Goal: Information Seeking & Learning: Learn about a topic

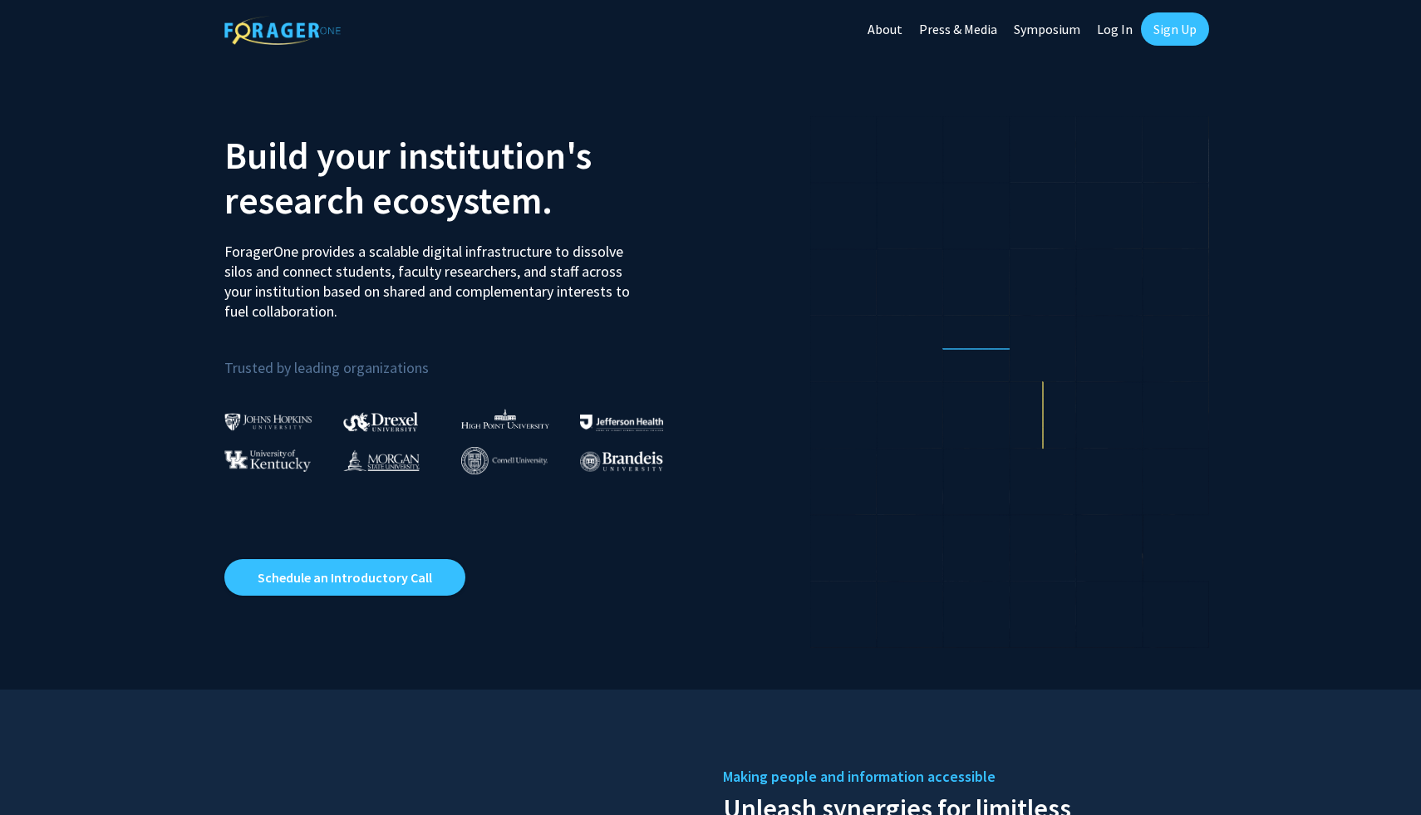
click at [1120, 26] on link "Log In" at bounding box center [1115, 29] width 52 height 58
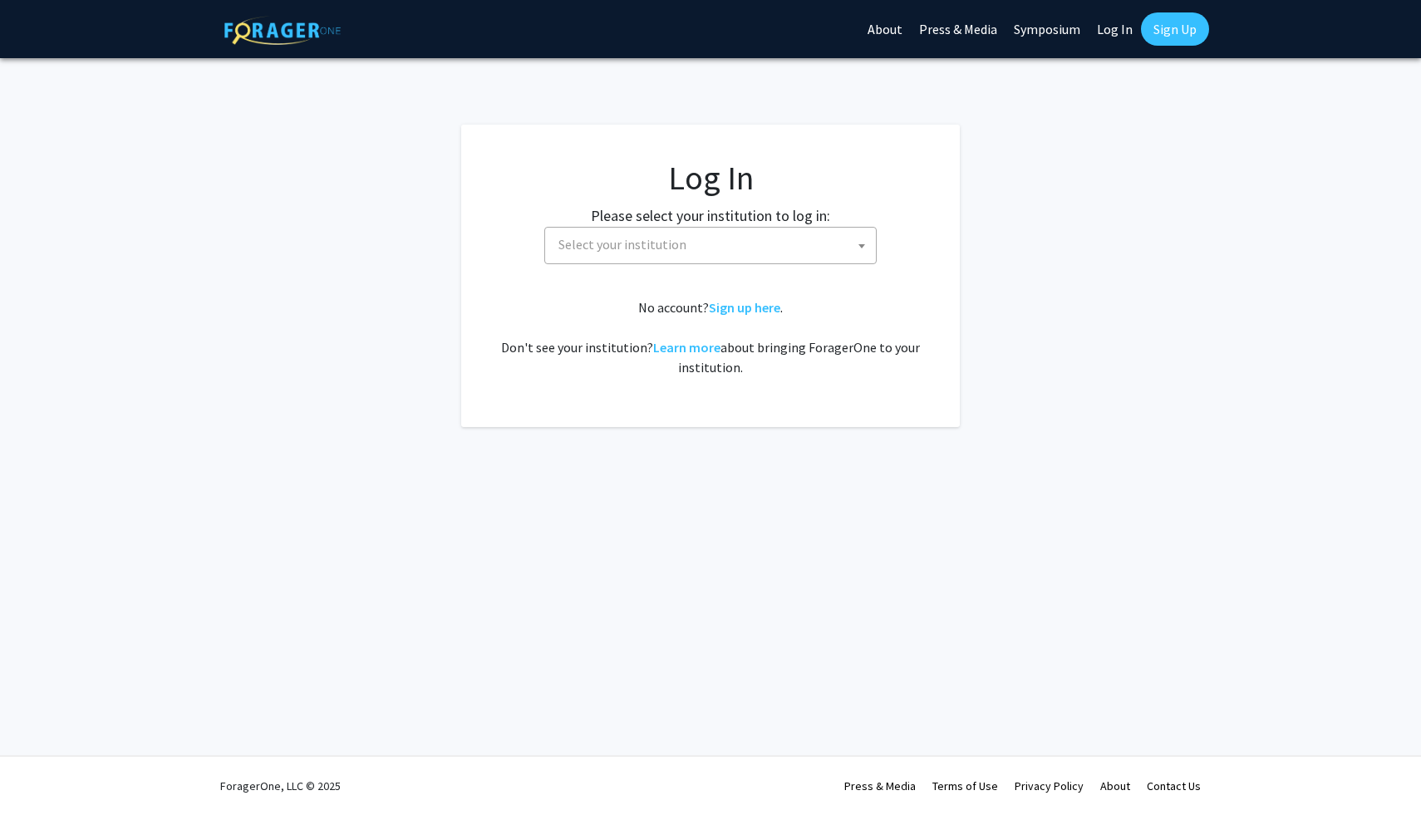
click at [790, 251] on span "Select your institution" at bounding box center [714, 245] width 324 height 34
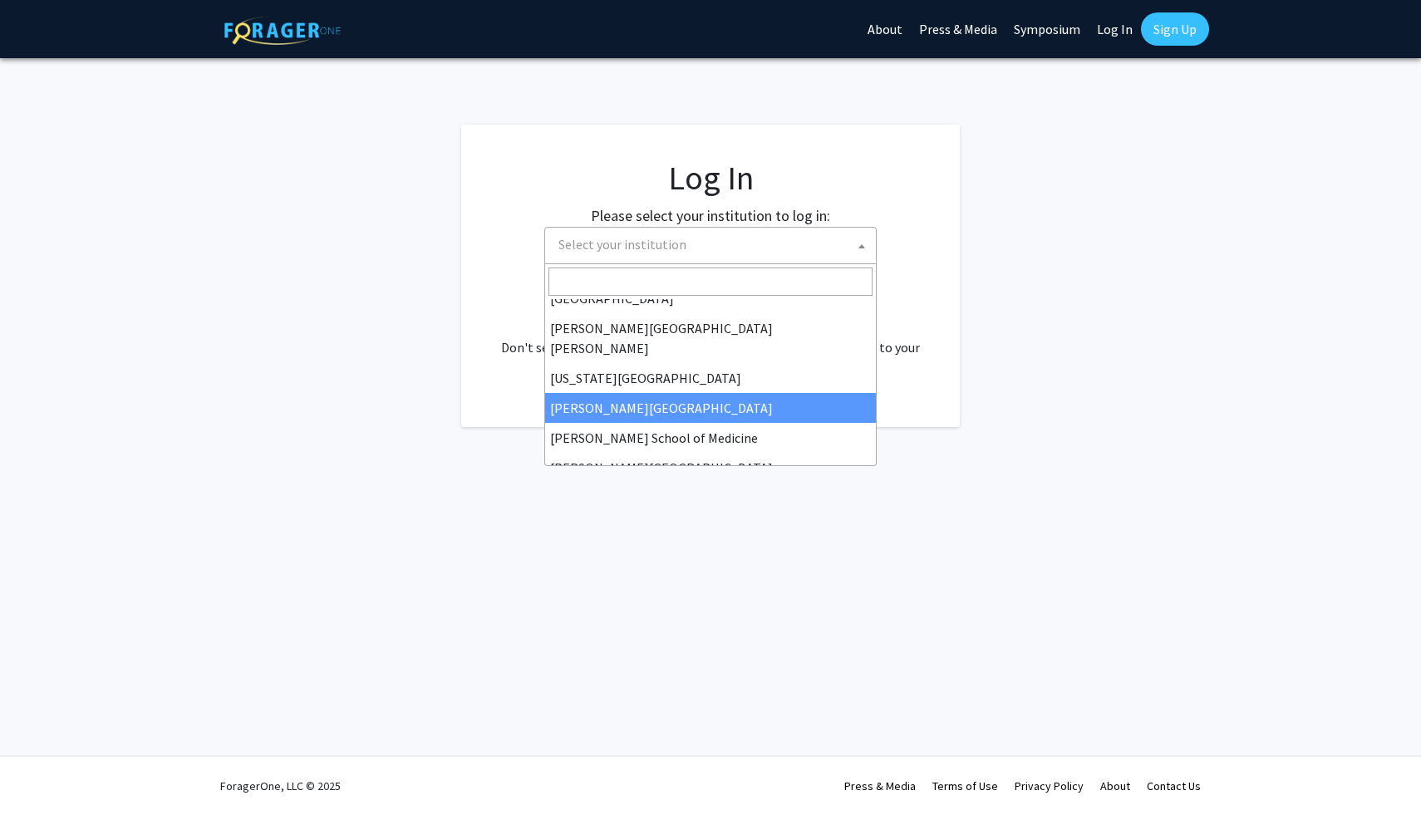
scroll to position [334, 0]
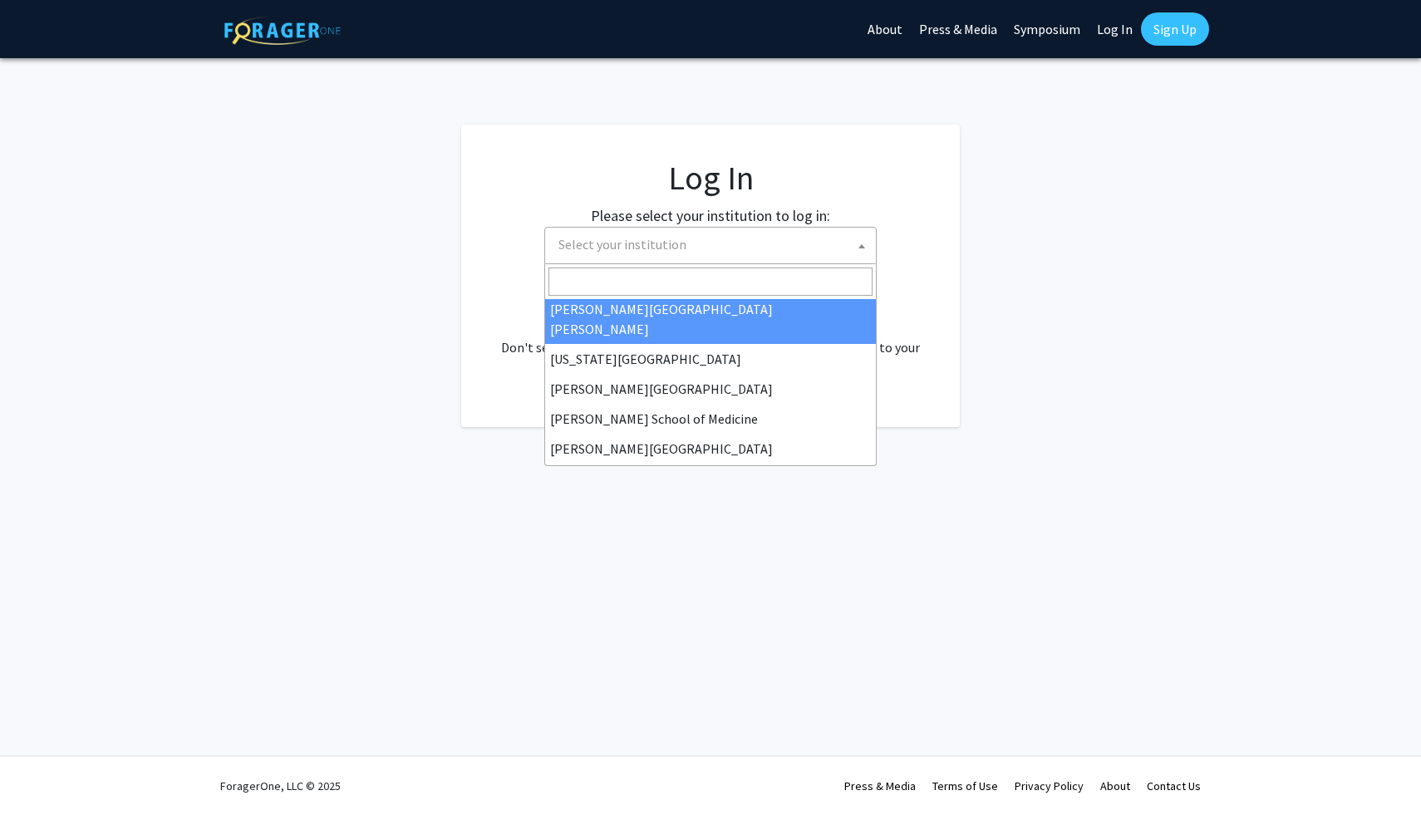
select select "1"
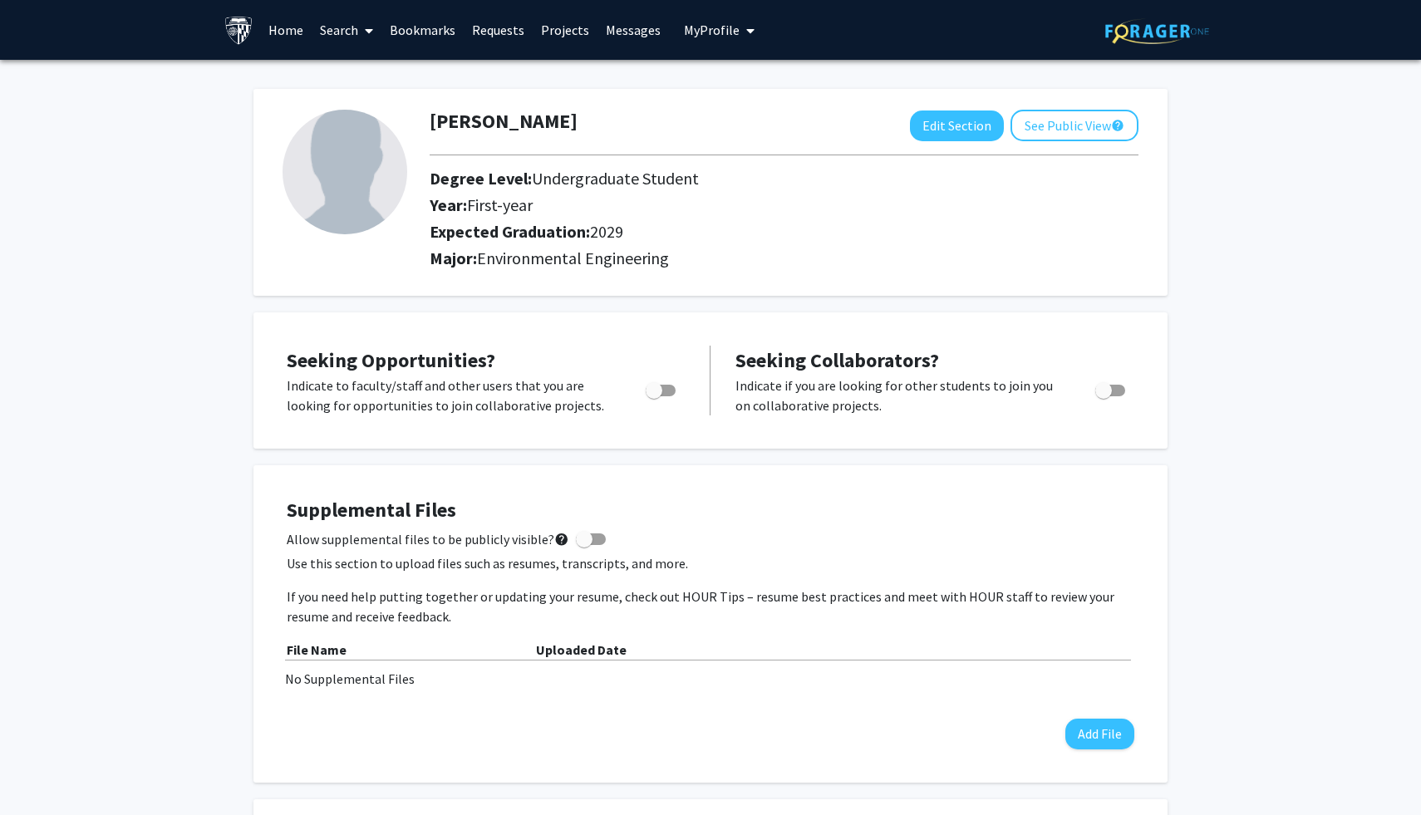
click at [371, 30] on icon at bounding box center [369, 30] width 8 height 13
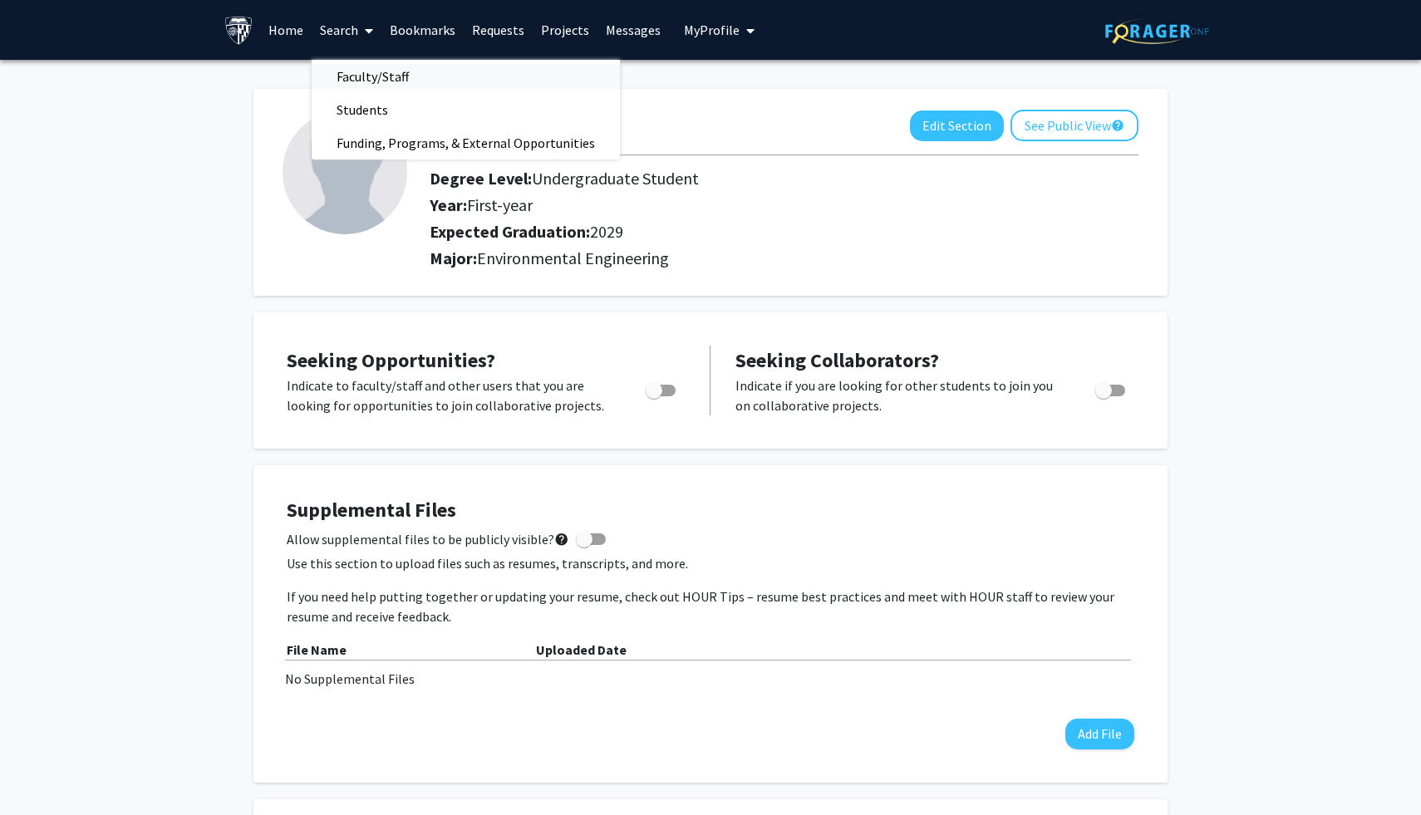
click at [360, 66] on span "Faculty/Staff" at bounding box center [373, 76] width 122 height 33
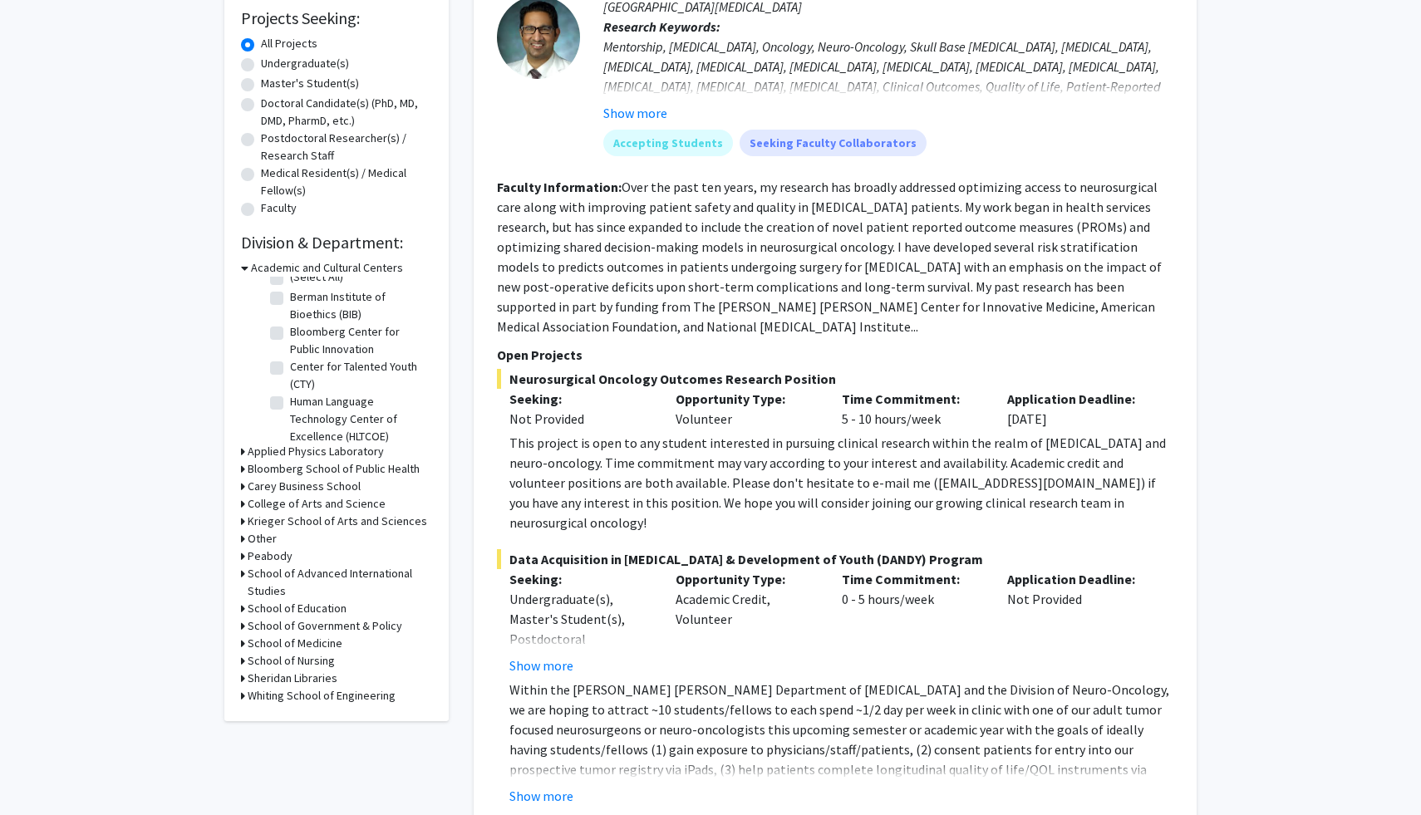
scroll to position [13, 0]
click at [303, 269] on h3 "Academic and Cultural Centers" at bounding box center [327, 267] width 152 height 17
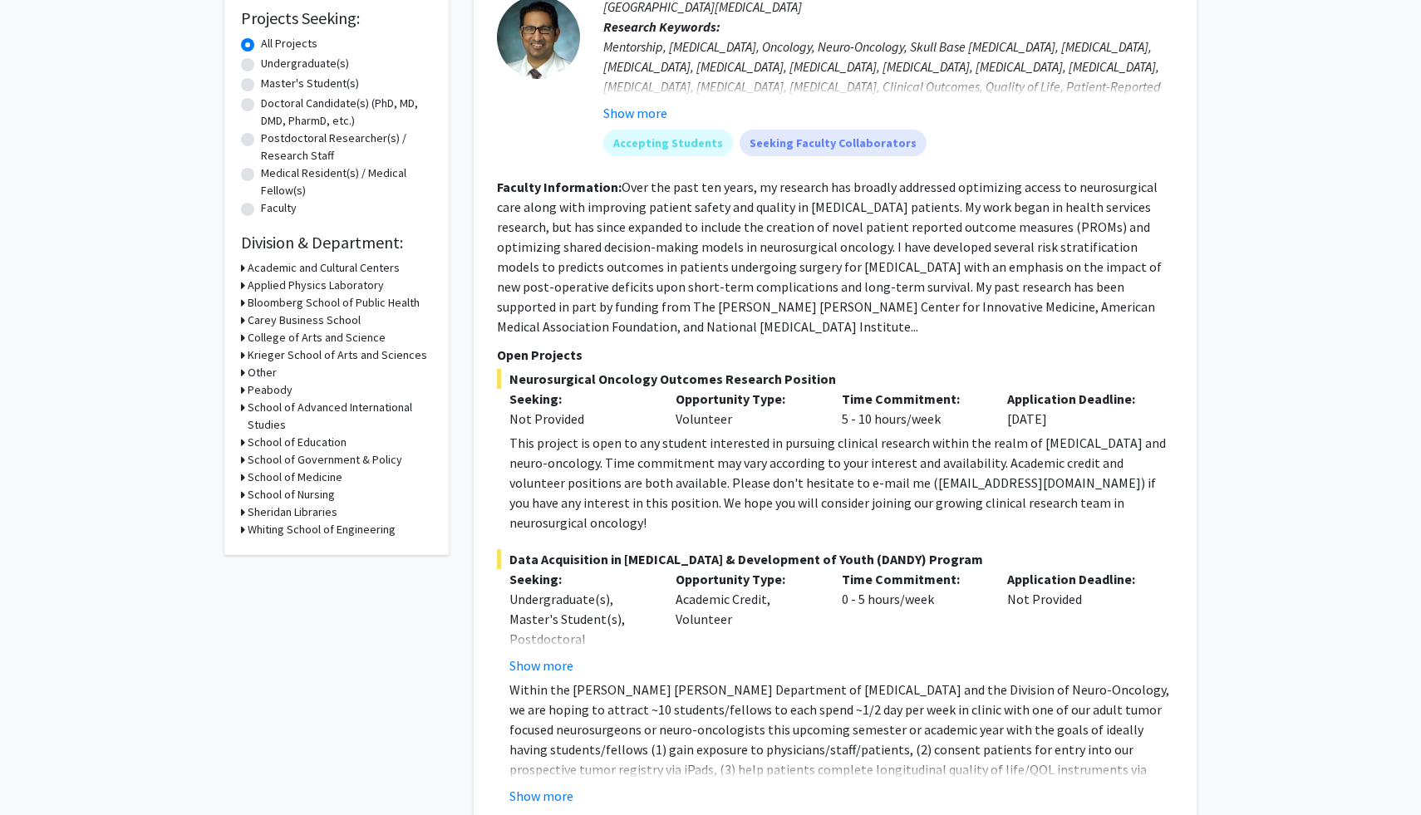
click at [314, 530] on h3 "Whiting School of Engineering" at bounding box center [322, 529] width 148 height 17
click at [314, 618] on label "Environmental Health and Engineering" at bounding box center [359, 612] width 138 height 35
click at [301, 606] on input "Environmental Health and Engineering" at bounding box center [295, 600] width 11 height 11
checkbox input "true"
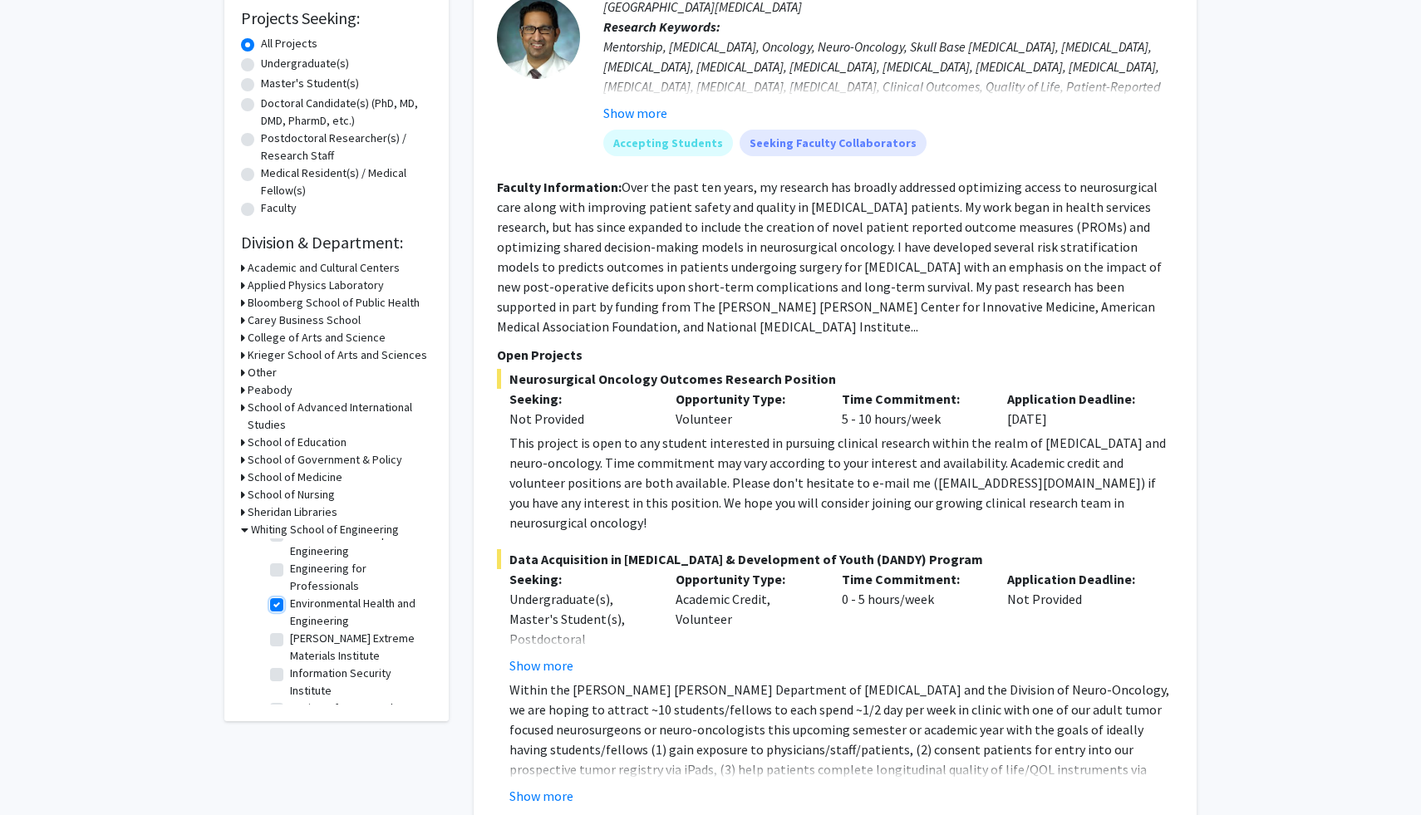
checkbox input "true"
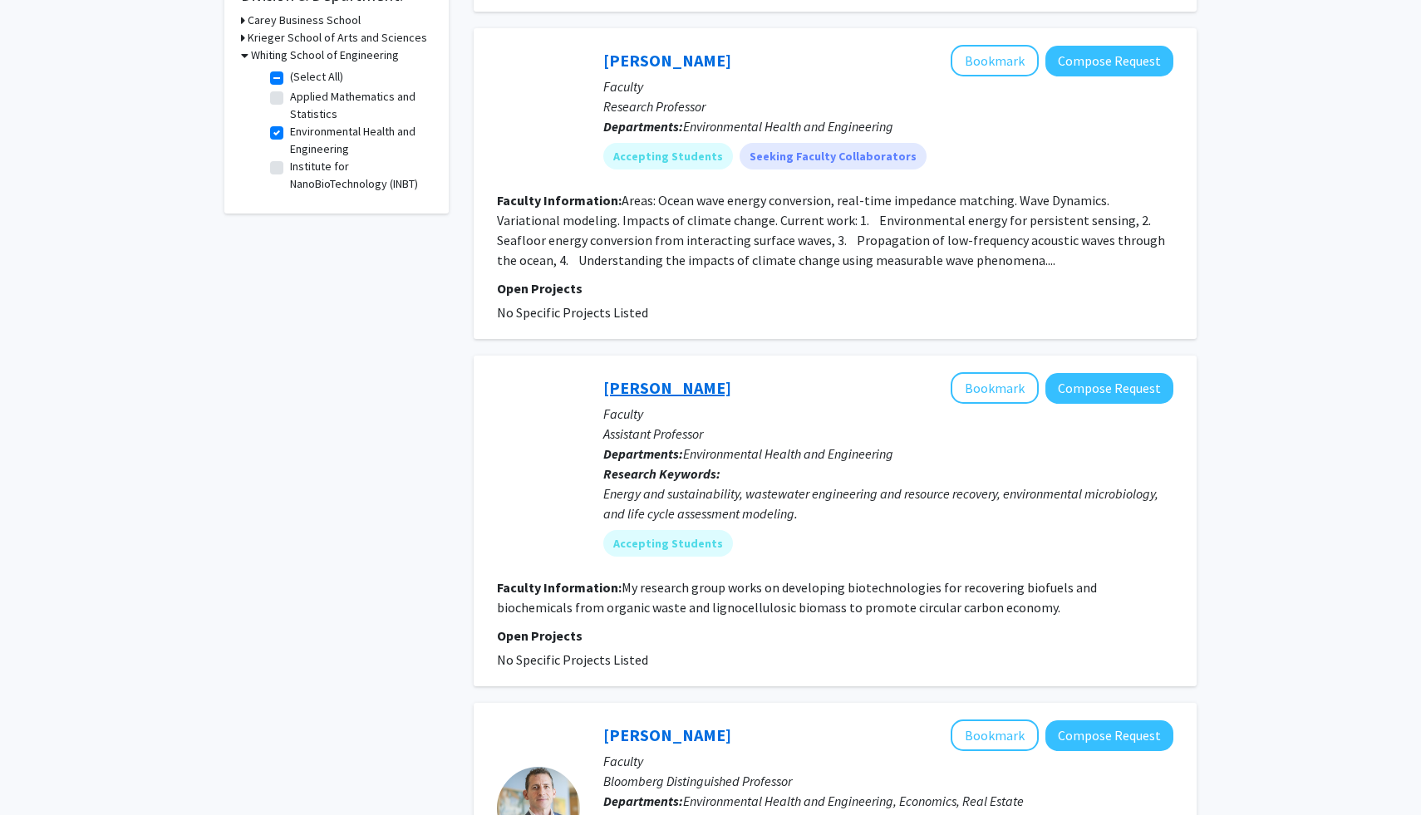
scroll to position [671, 0]
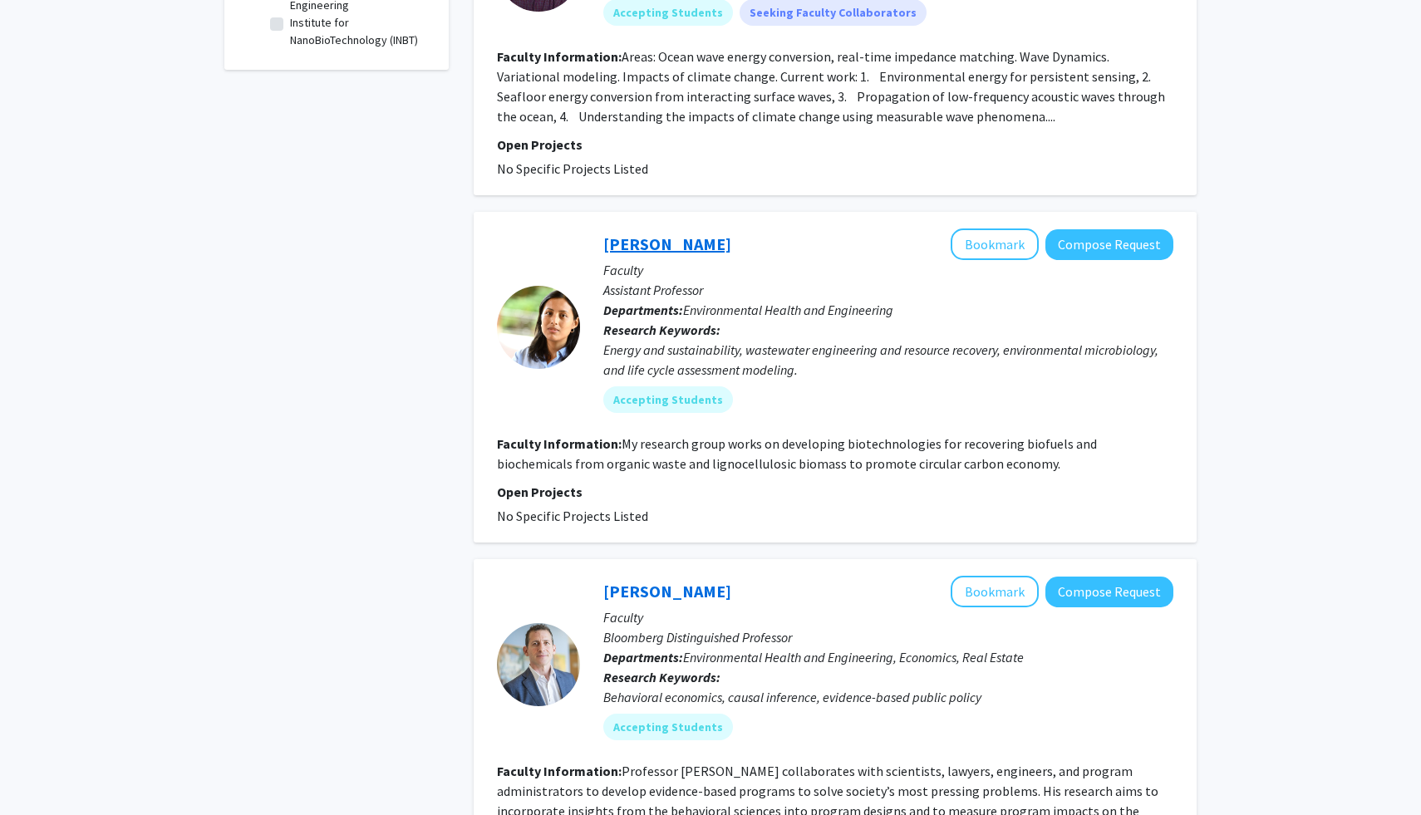
click at [660, 241] on link "Shilva Shrestha" at bounding box center [667, 244] width 128 height 21
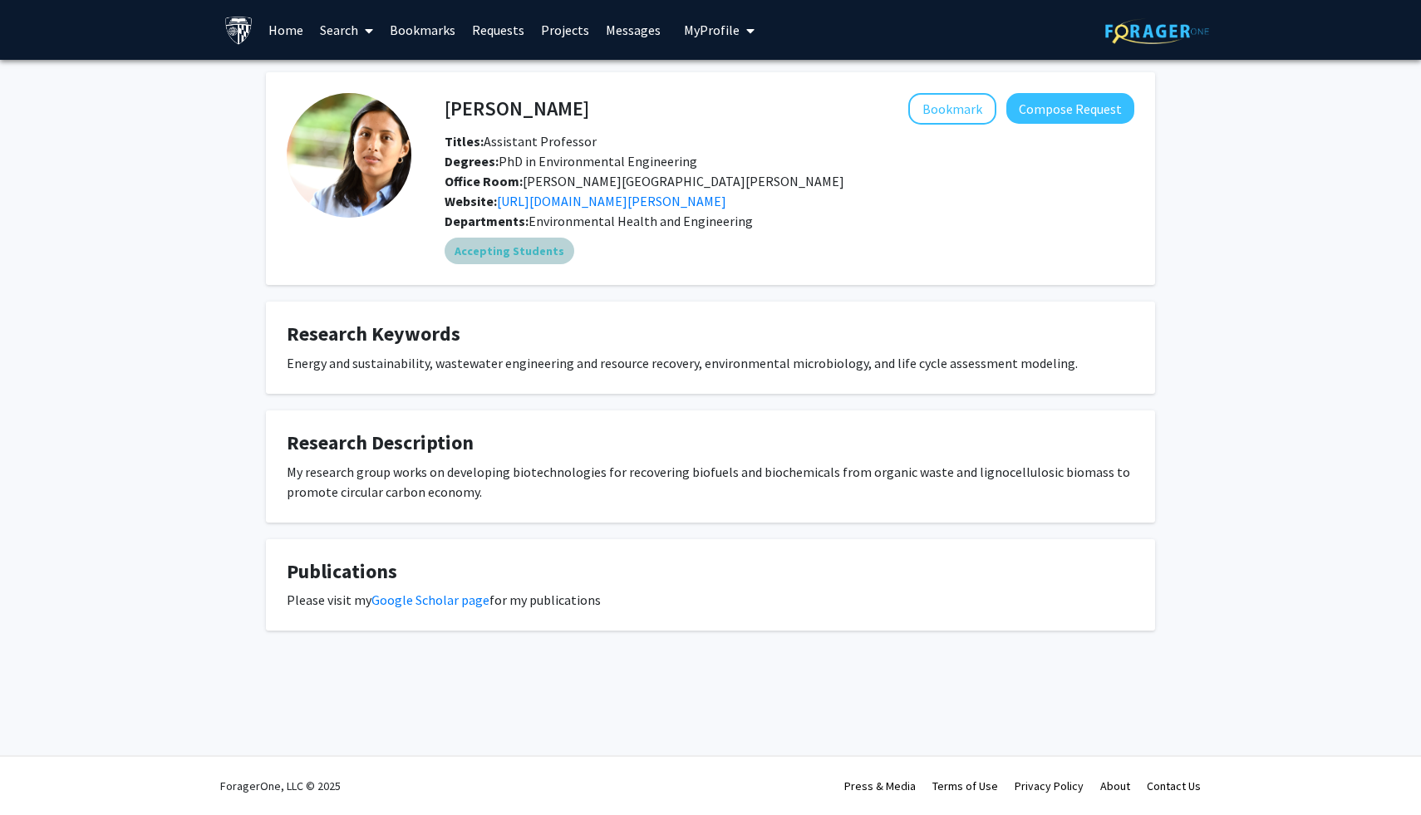
drag, startPoint x: 652, startPoint y: 267, endPoint x: 674, endPoint y: 224, distance: 48.3
click at [674, 224] on div "Shilva Shrestha Bookmark Compose Request Titles: Assistant Professor Degrees: P…" at bounding box center [772, 178] width 723 height 171
click at [502, 249] on mat-chip "Accepting Students" at bounding box center [510, 251] width 130 height 27
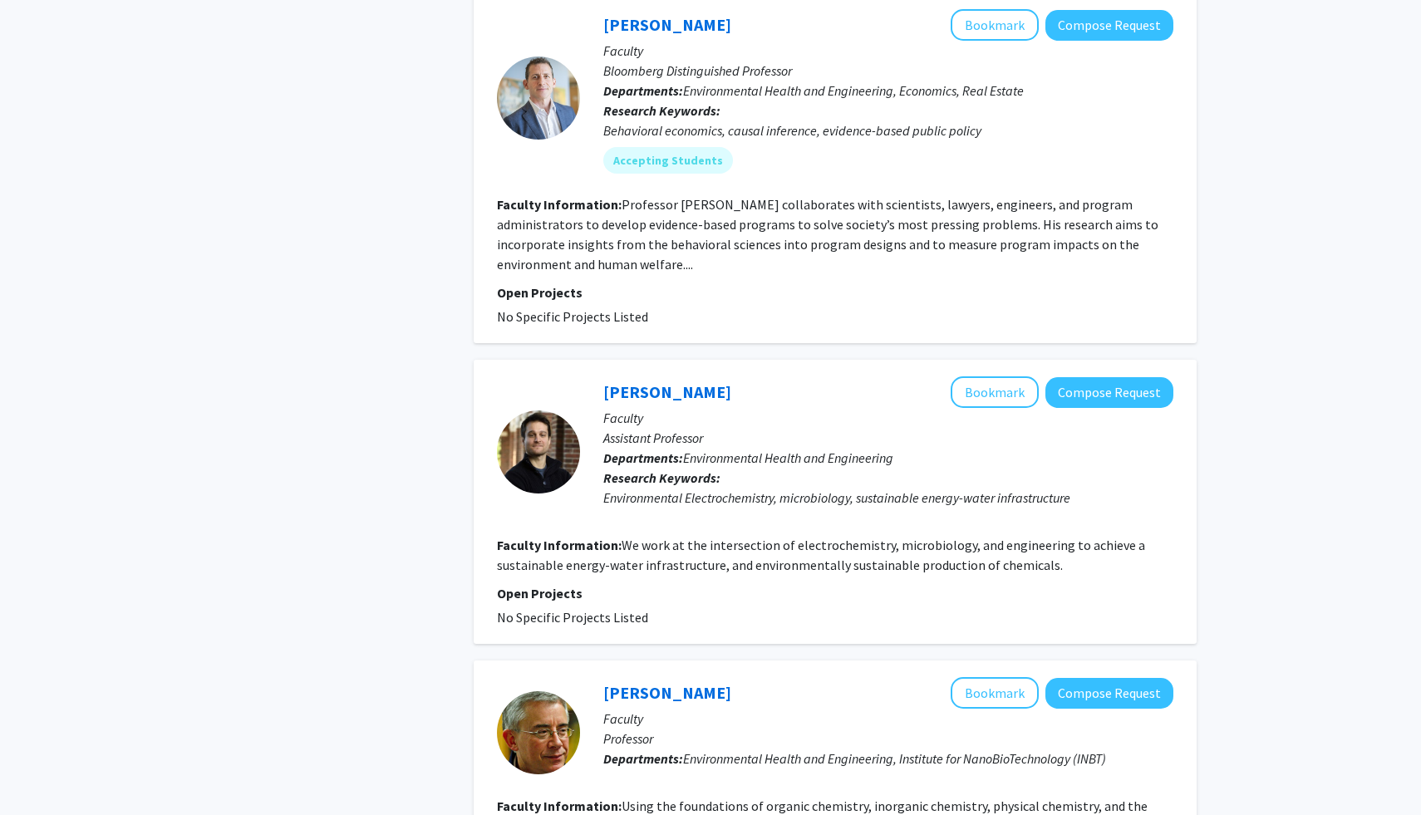
scroll to position [1281, 0]
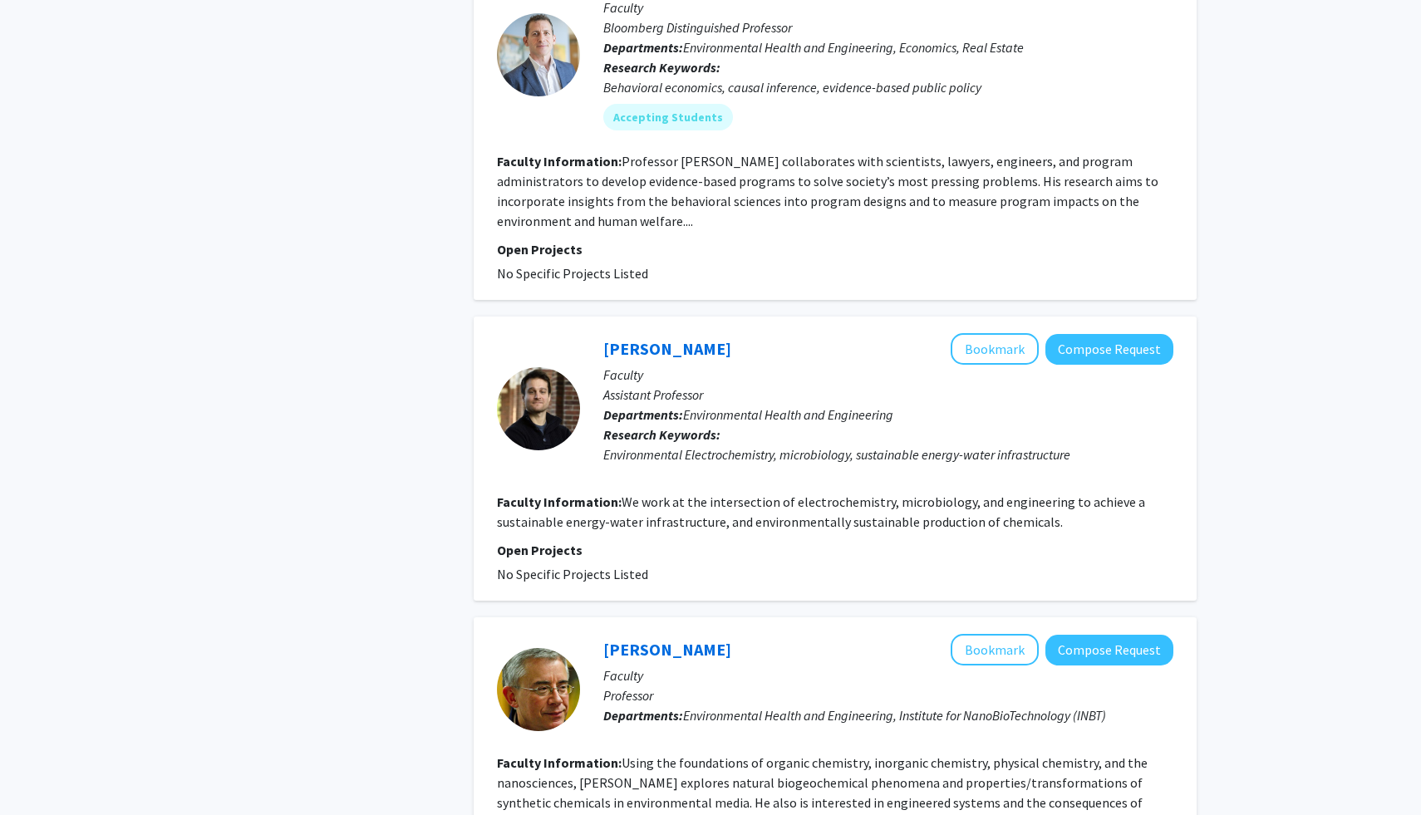
drag, startPoint x: 663, startPoint y: 569, endPoint x: 684, endPoint y: 324, distance: 246.0
click at [684, 324] on div "Ruggero Rossi Bookmark Compose Request Faculty Assistant Professor Departments:…" at bounding box center [835, 459] width 723 height 284
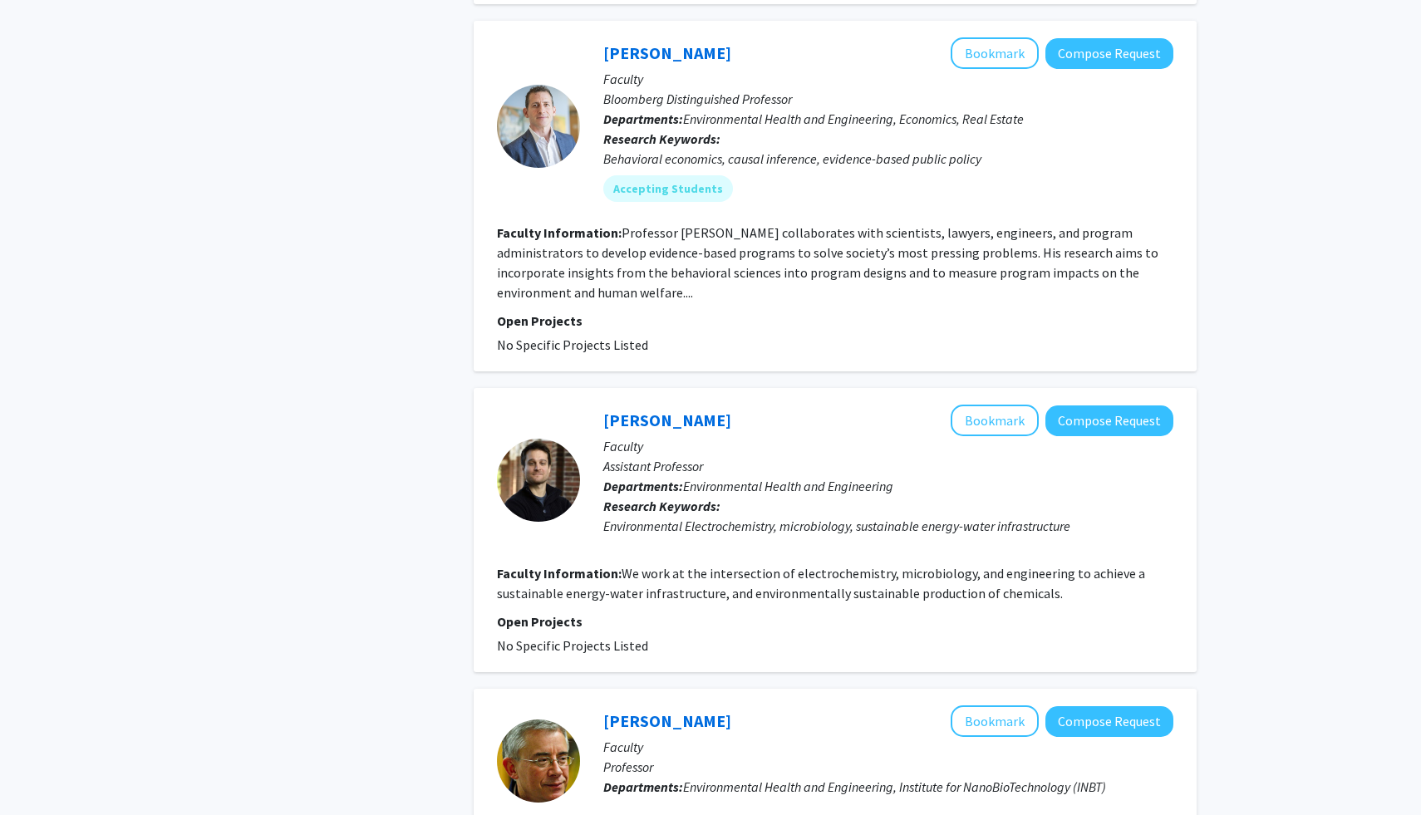
scroll to position [1197, 0]
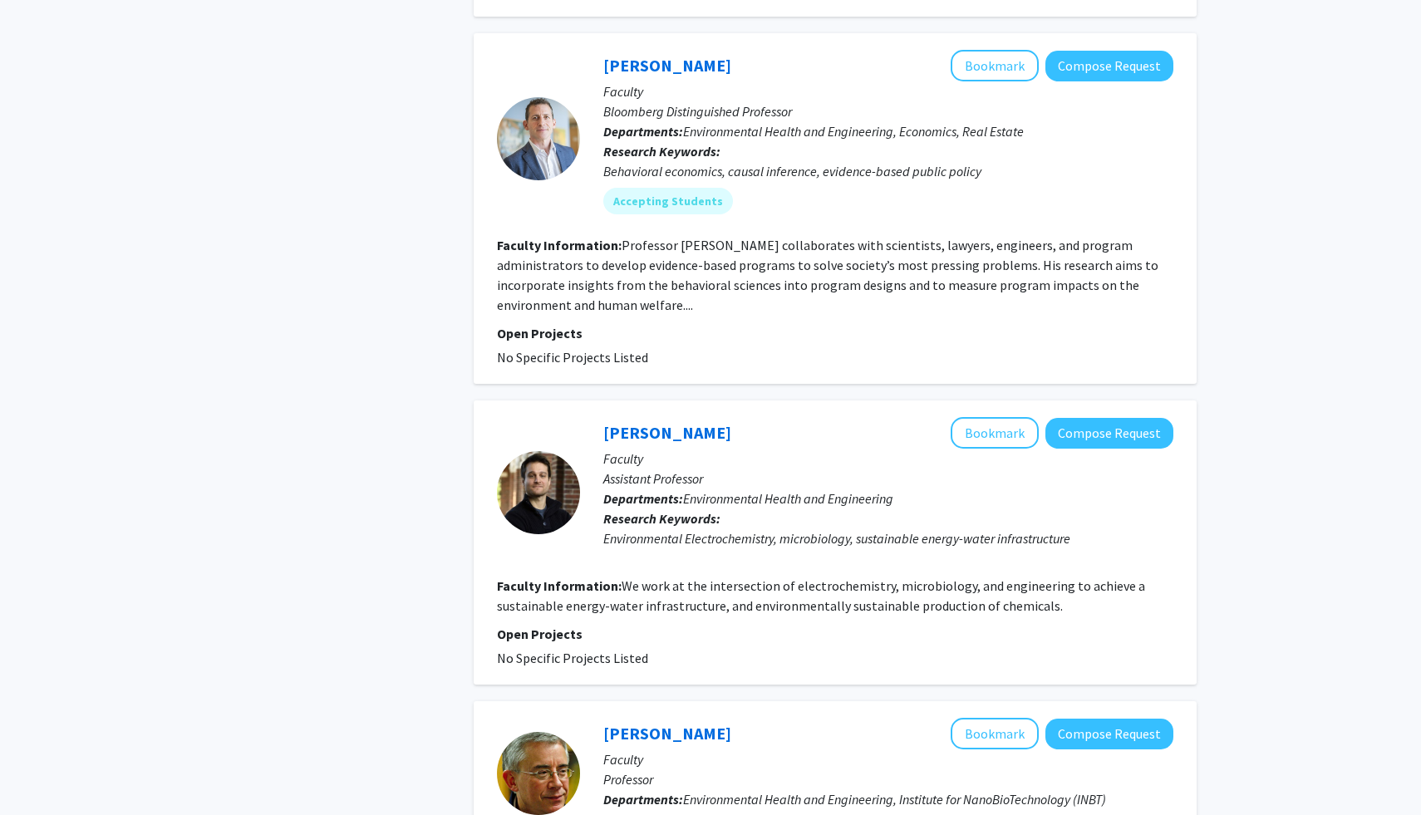
click at [684, 324] on p "Open Projects" at bounding box center [835, 333] width 676 height 20
drag, startPoint x: 675, startPoint y: 347, endPoint x: 699, endPoint y: 356, distance: 25.5
click at [699, 356] on fg-project-list "No Specific Projects Listed" at bounding box center [835, 357] width 676 height 20
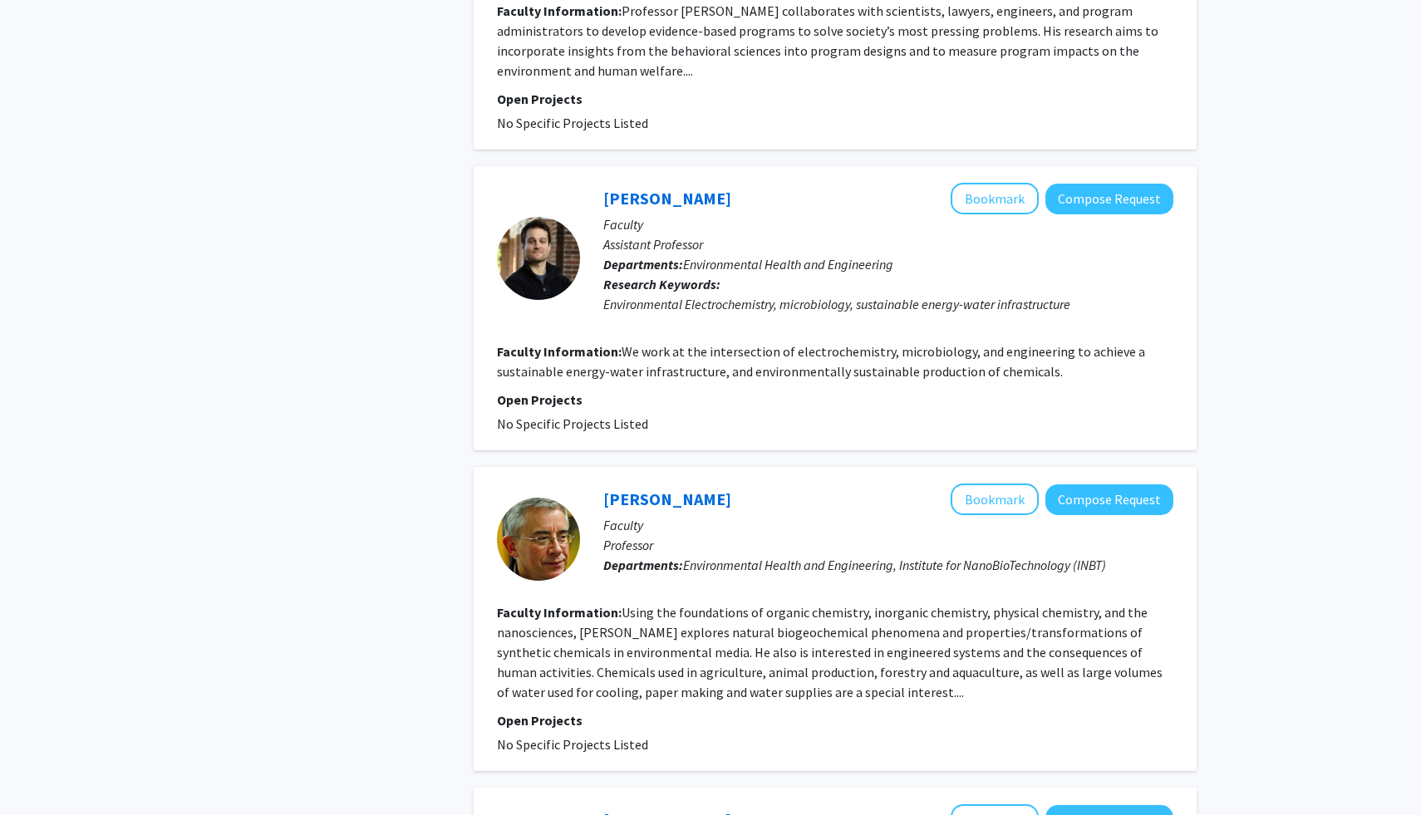
scroll to position [1693, 0]
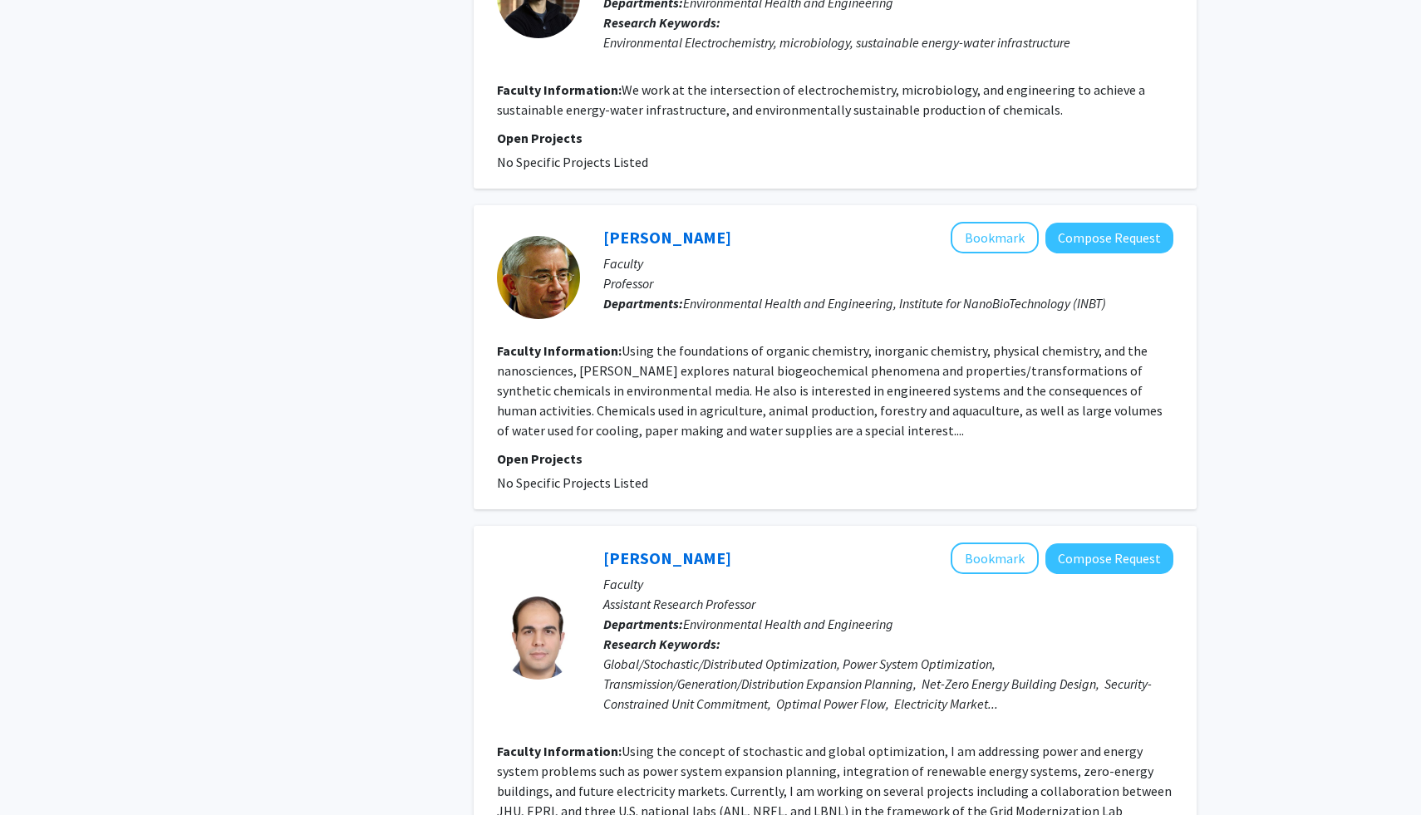
drag, startPoint x: 674, startPoint y: 490, endPoint x: 680, endPoint y: 436, distance: 54.3
click at [680, 431] on fg-search-faculty "Alan Stone Bookmark Compose Request Faculty Professor Departments: Environmenta…" at bounding box center [835, 357] width 676 height 271
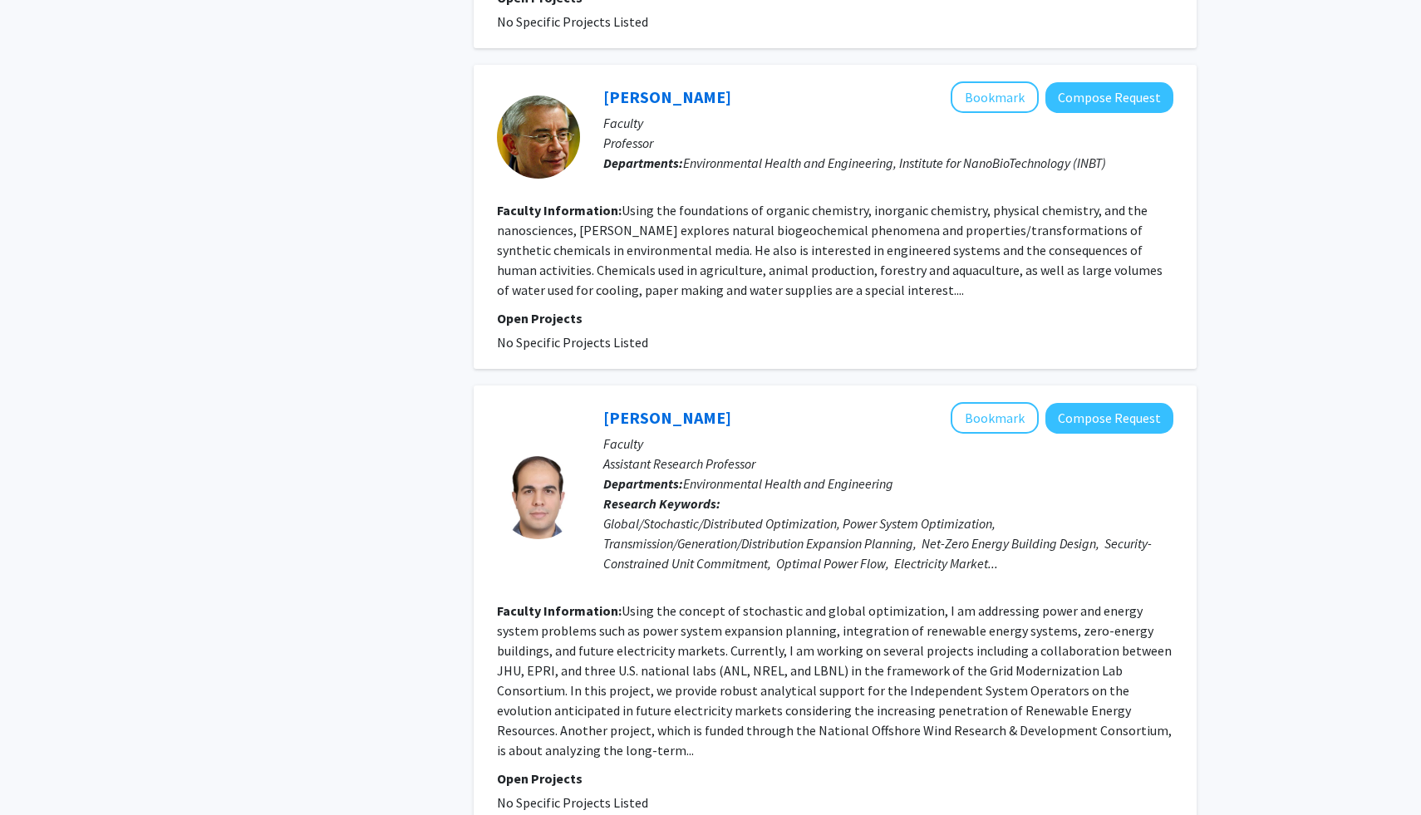
scroll to position [2094, 0]
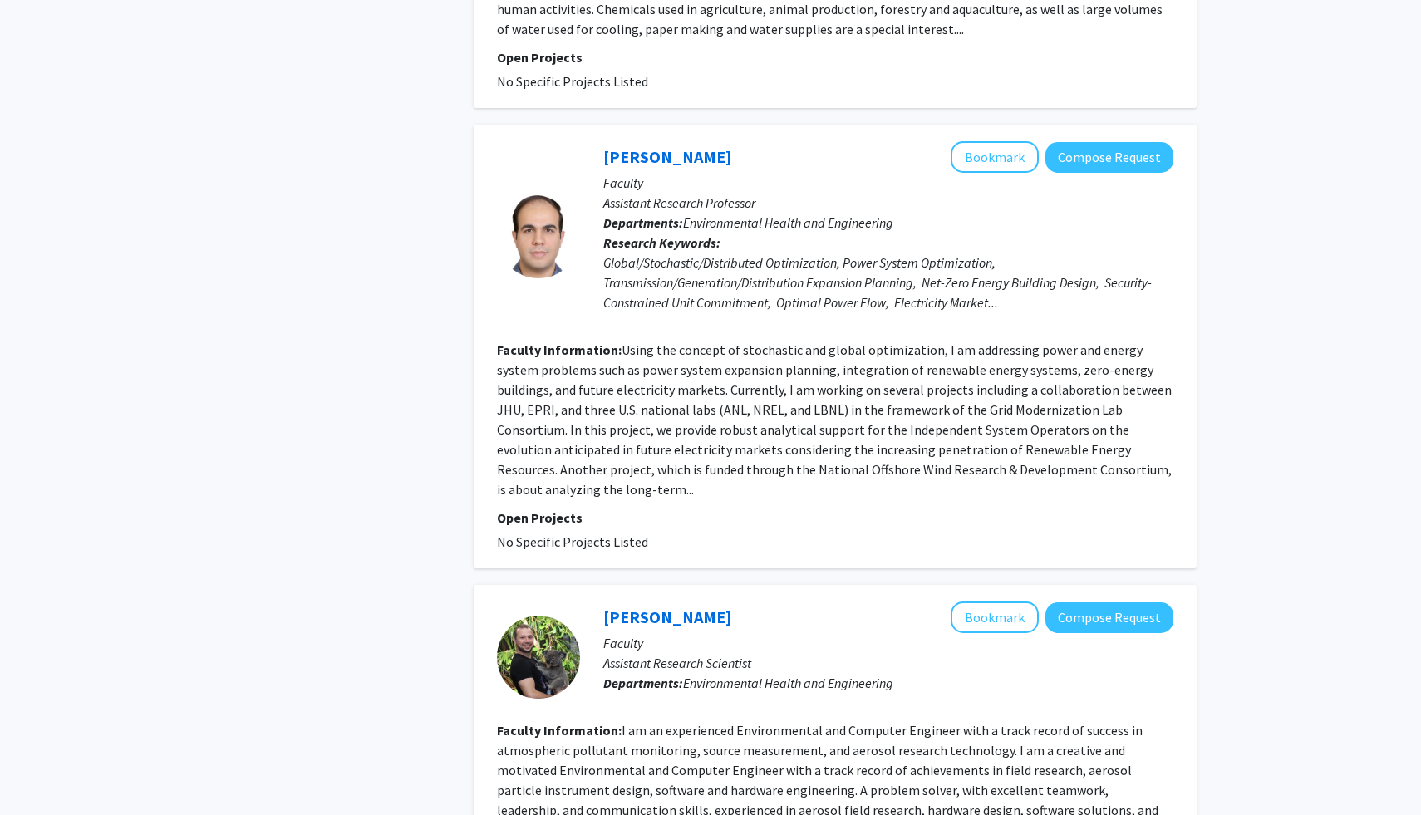
click at [680, 485] on fg-search-faculty "Mahdi Mehrtash Bookmark Compose Request Faculty Assistant Research Professor De…" at bounding box center [835, 346] width 676 height 411
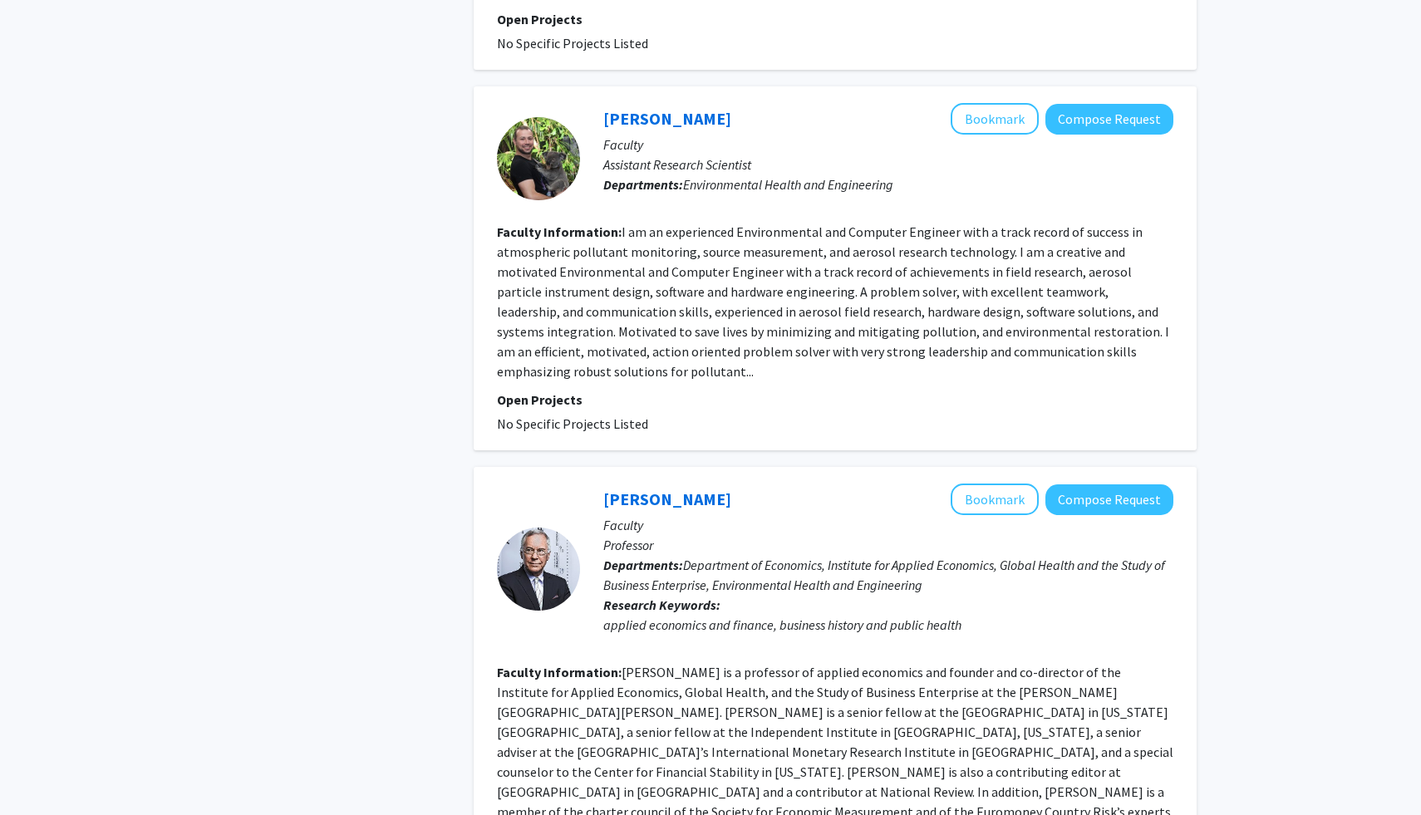
scroll to position [2598, 0]
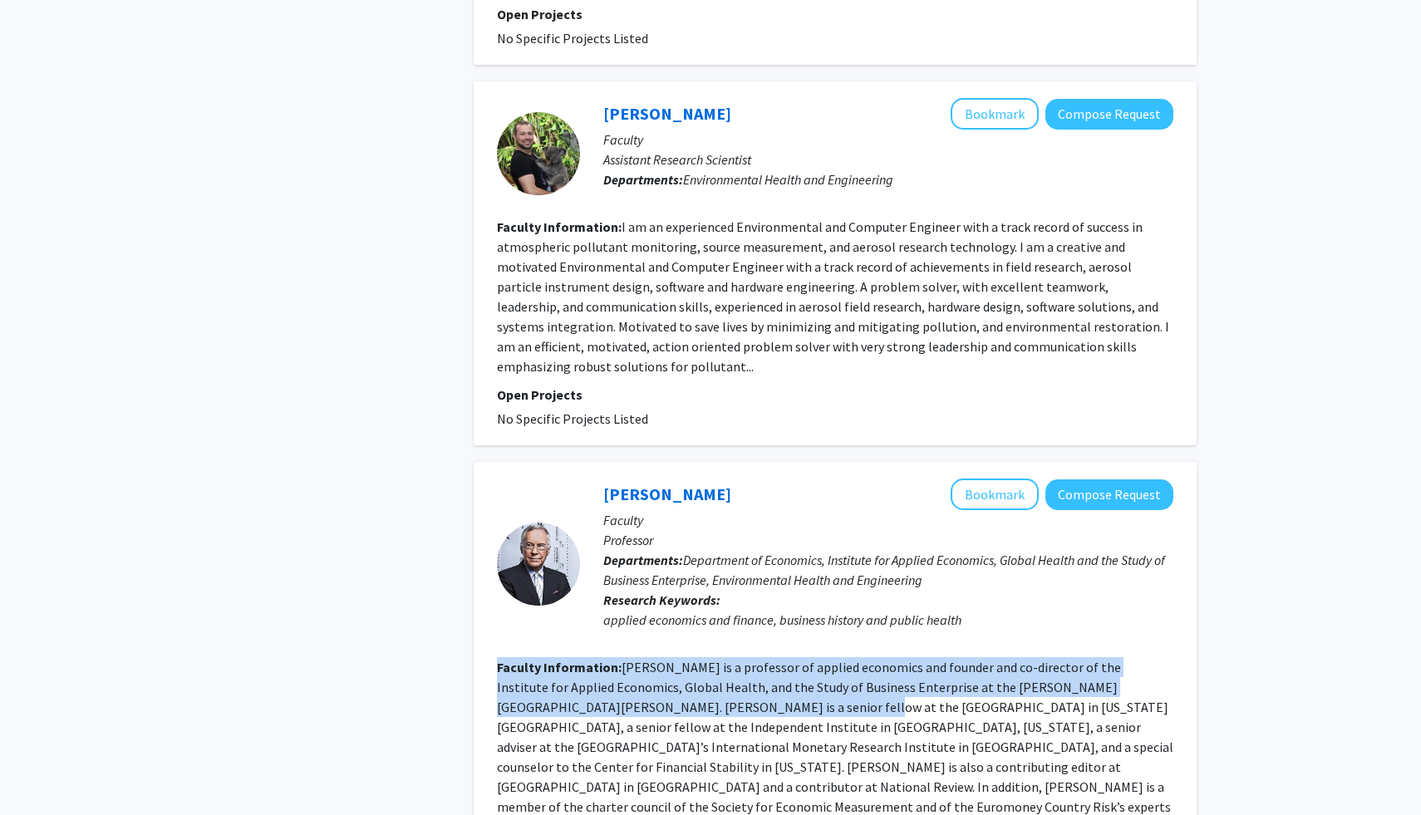
drag, startPoint x: 649, startPoint y: 623, endPoint x: 651, endPoint y: 694, distance: 70.7
click at [651, 694] on fg-search-faculty "Steve Hanke Bookmark Compose Request Faculty Professor Departments: Department …" at bounding box center [835, 684] width 676 height 411
click at [651, 694] on fg-read-more "Steve H. Hanke is a professor of applied economics and founder and co-director …" at bounding box center [835, 747] width 676 height 176
drag, startPoint x: 651, startPoint y: 694, endPoint x: 635, endPoint y: 624, distance: 71.6
click at [635, 624] on fg-search-faculty "Steve Hanke Bookmark Compose Request Faculty Professor Departments: Department …" at bounding box center [835, 684] width 676 height 411
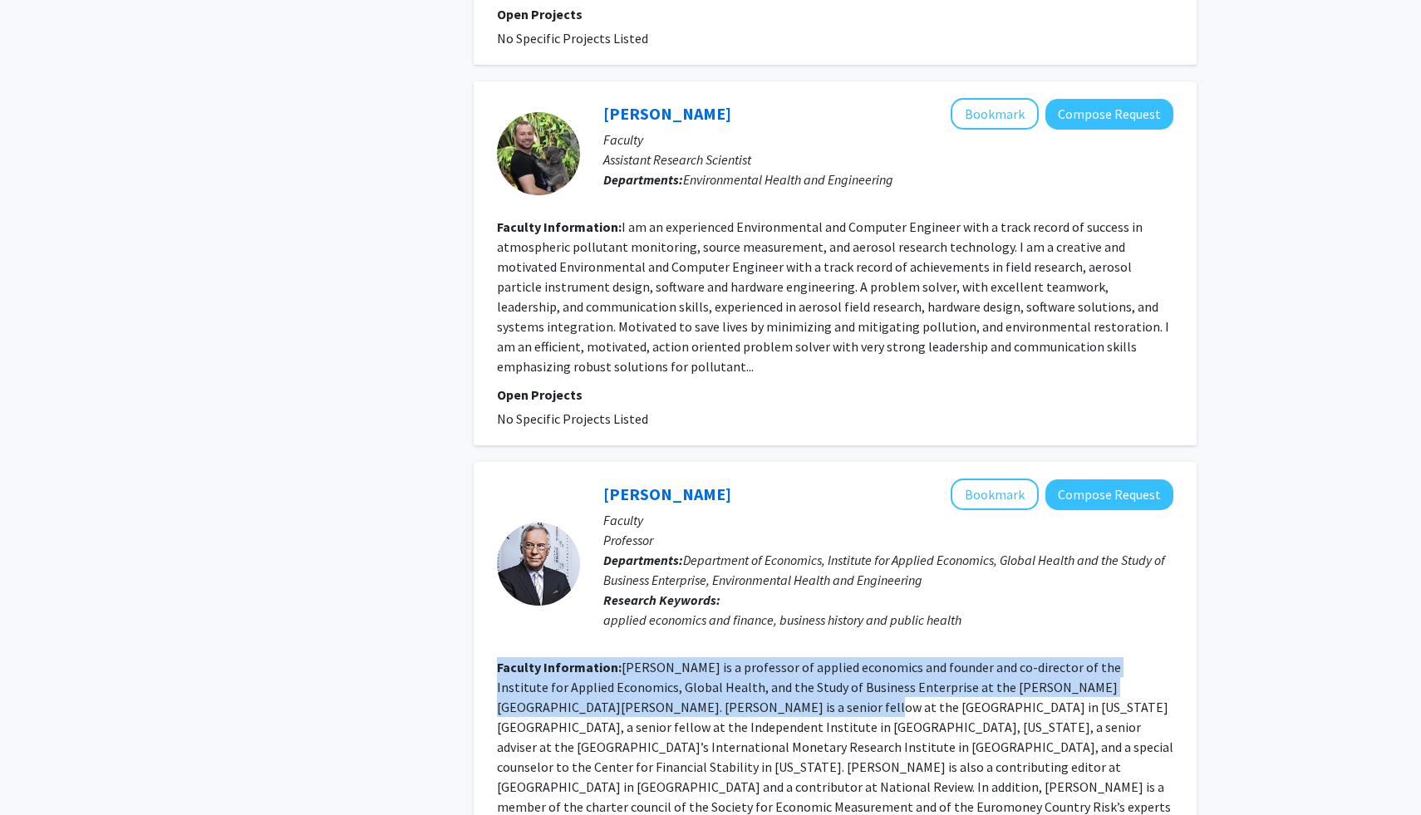
click at [635, 624] on div "Steve Hanke Bookmark Compose Request Faculty Professor Departments: Department …" at bounding box center [876, 564] width 593 height 170
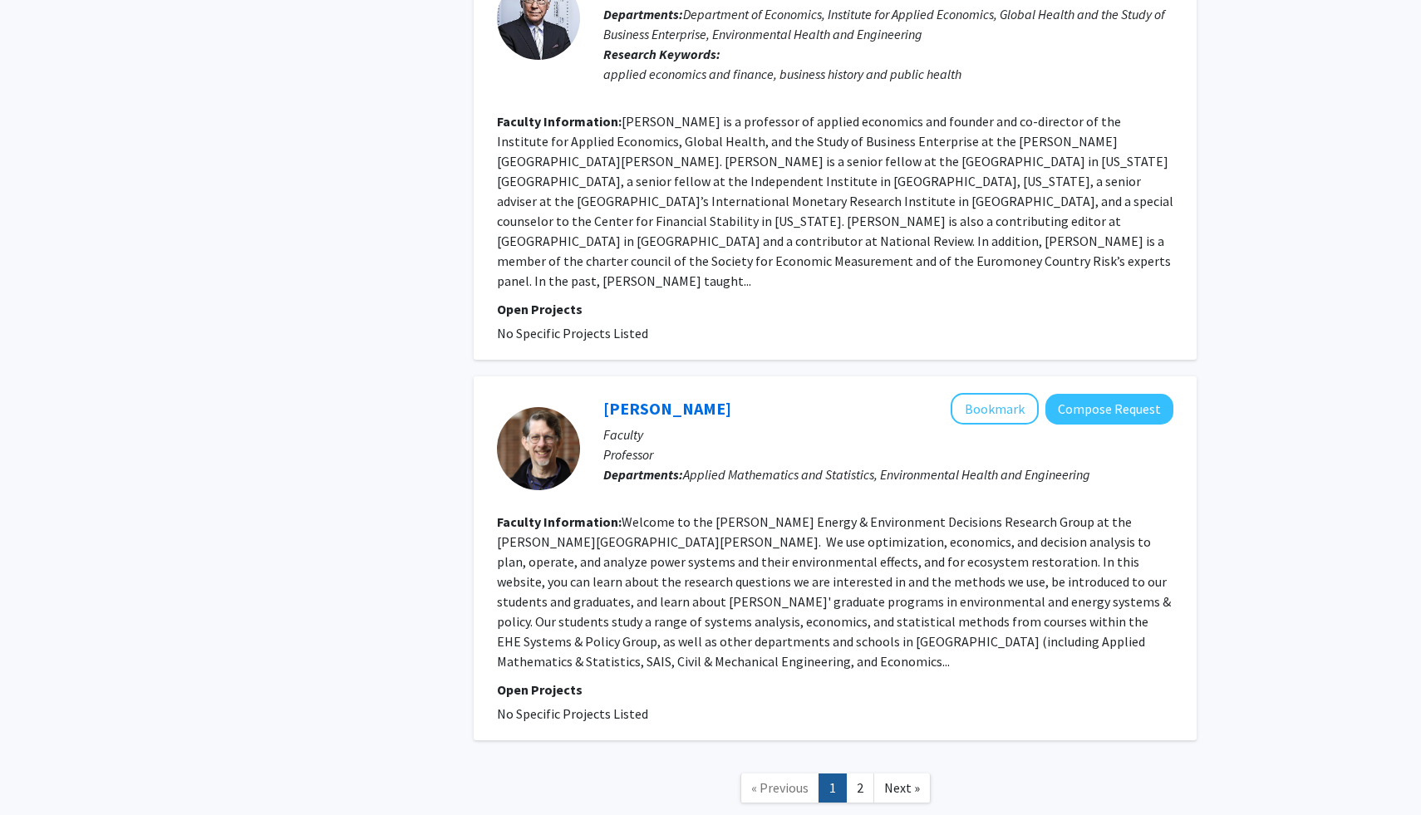
scroll to position [3173, 0]
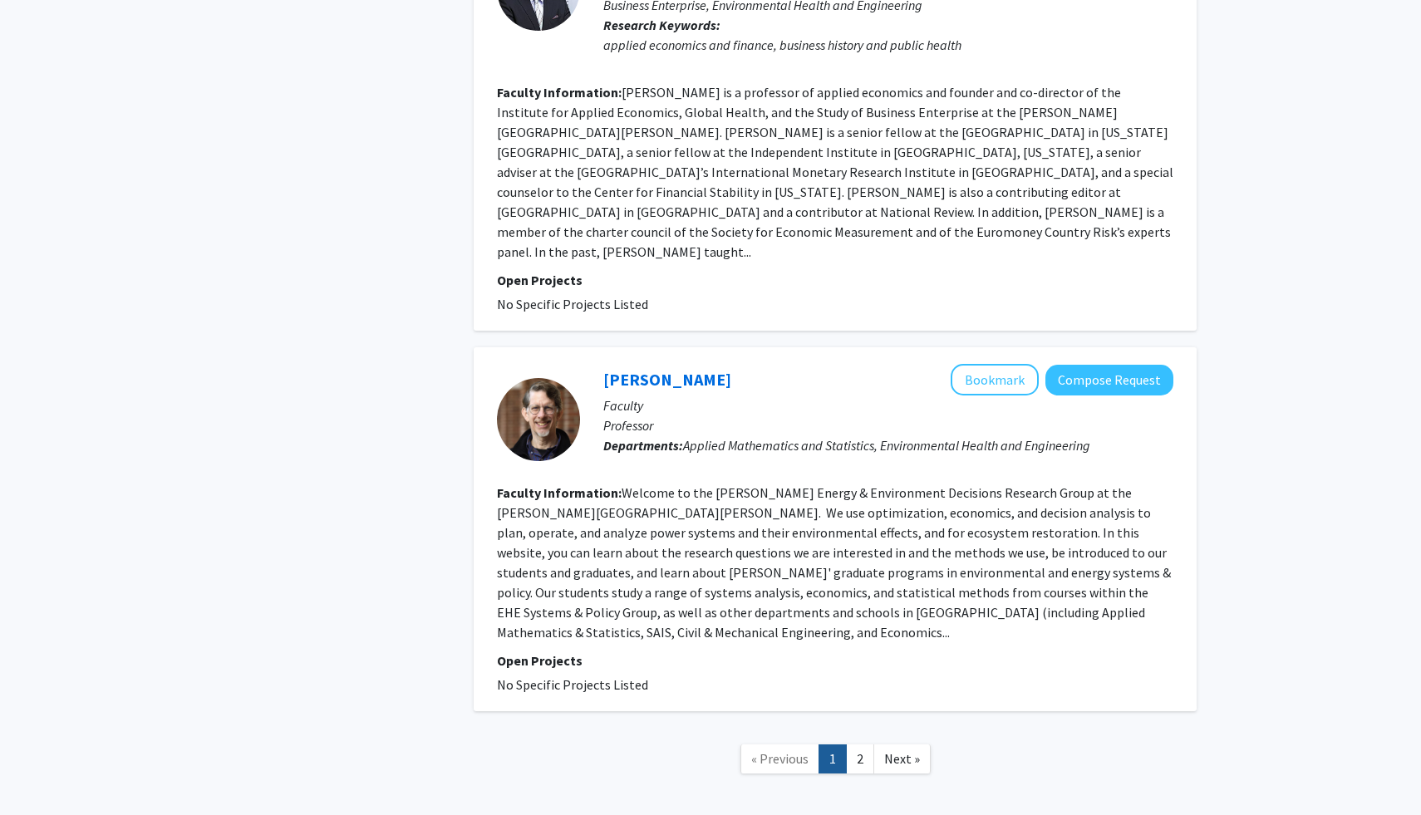
drag, startPoint x: 635, startPoint y: 624, endPoint x: 663, endPoint y: 418, distance: 208.0
click at [663, 418] on div "Benjamin Hobbs Bookmark Compose Request Faculty Professor Departments: Applied …" at bounding box center [835, 529] width 723 height 364
click at [663, 418] on fg-search-faculty "Benjamin Hobbs Bookmark Compose Request Faculty Professor Departments: Applied …" at bounding box center [835, 529] width 676 height 331
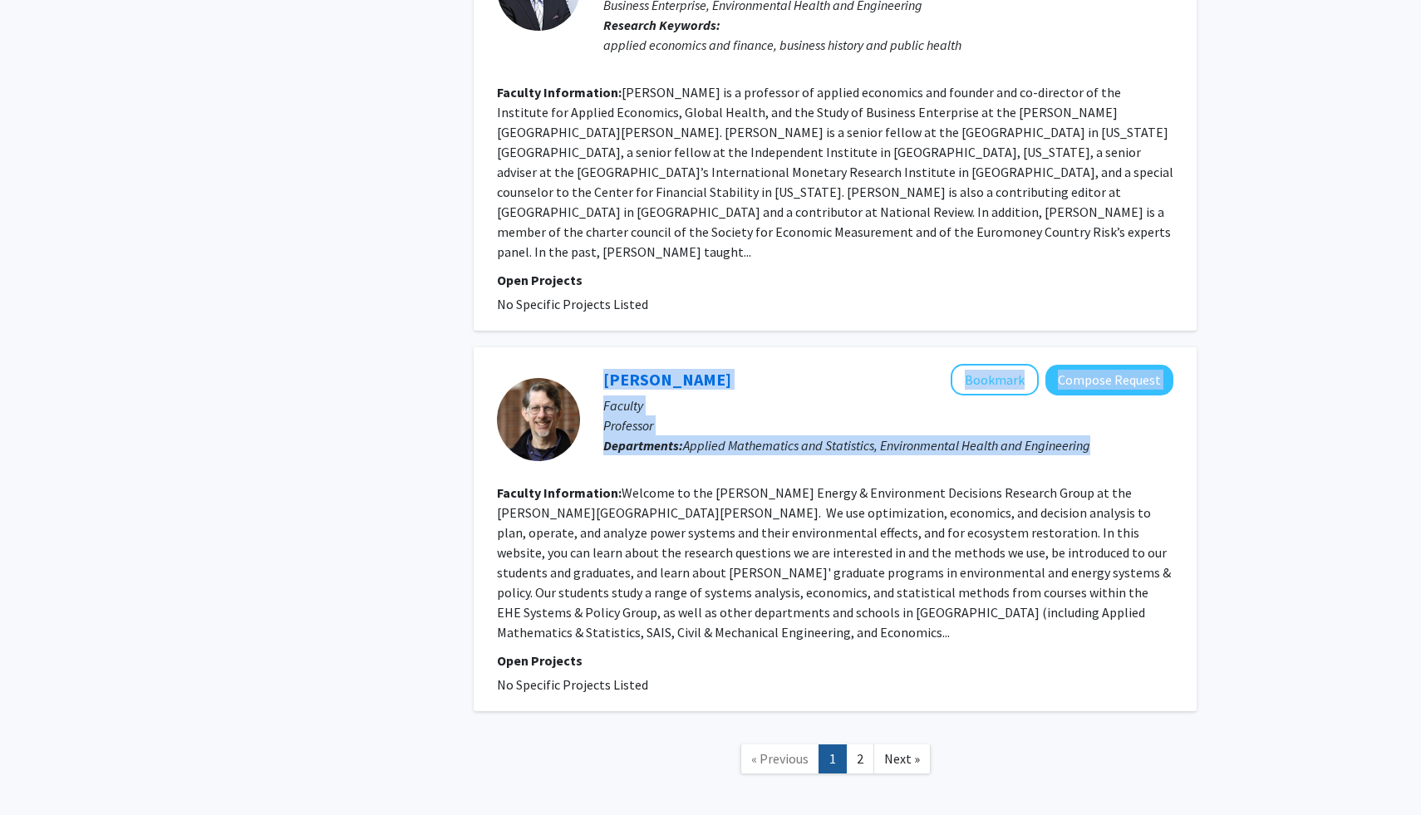
drag, startPoint x: 663, startPoint y: 418, endPoint x: 501, endPoint y: 345, distance: 177.8
click at [502, 364] on fg-search-faculty "Benjamin Hobbs Bookmark Compose Request Faculty Professor Departments: Applied …" at bounding box center [835, 529] width 676 height 331
click at [501, 402] on div at bounding box center [538, 419] width 83 height 111
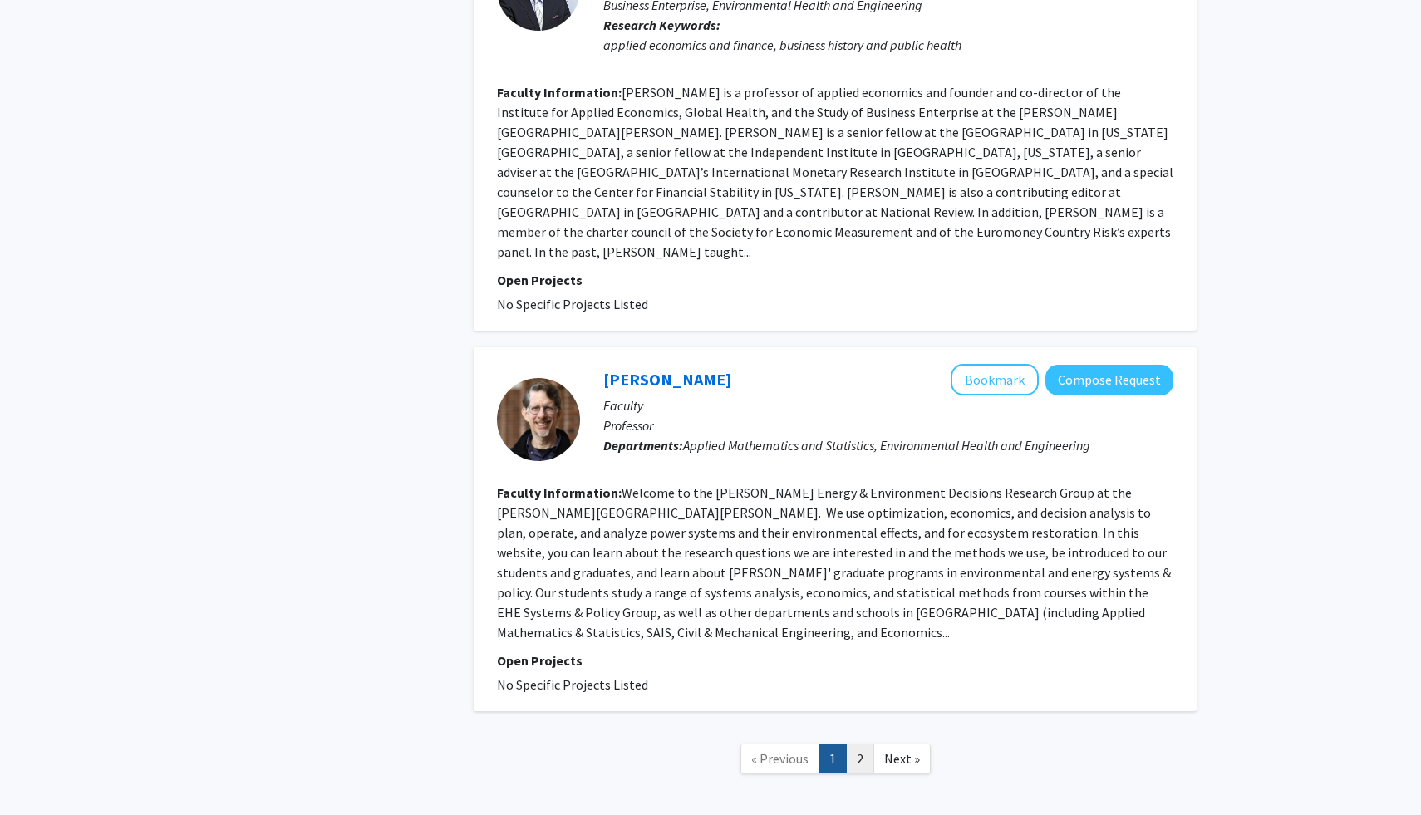
click at [858, 745] on link "2" at bounding box center [860, 759] width 28 height 29
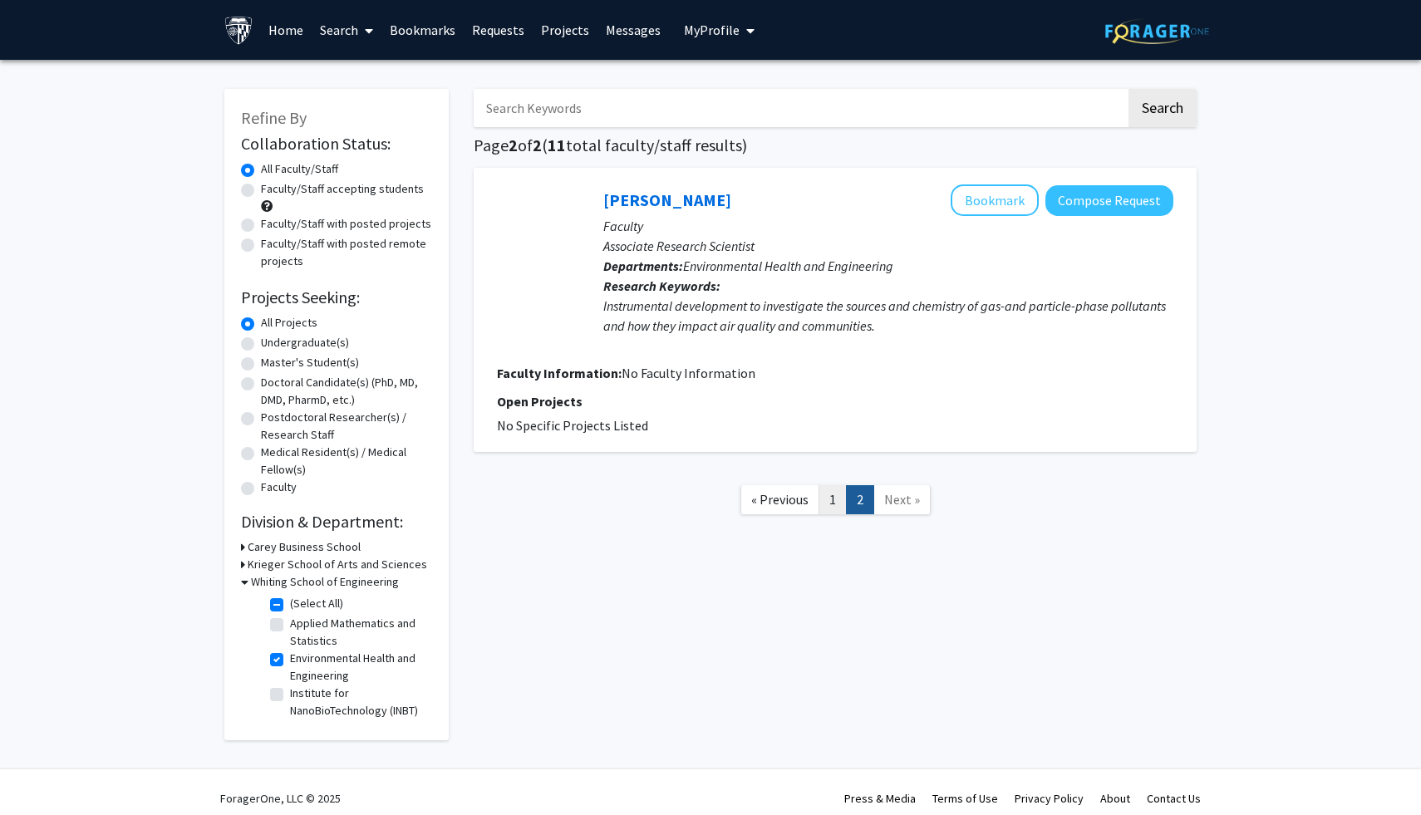
click at [830, 507] on link "1" at bounding box center [833, 499] width 28 height 29
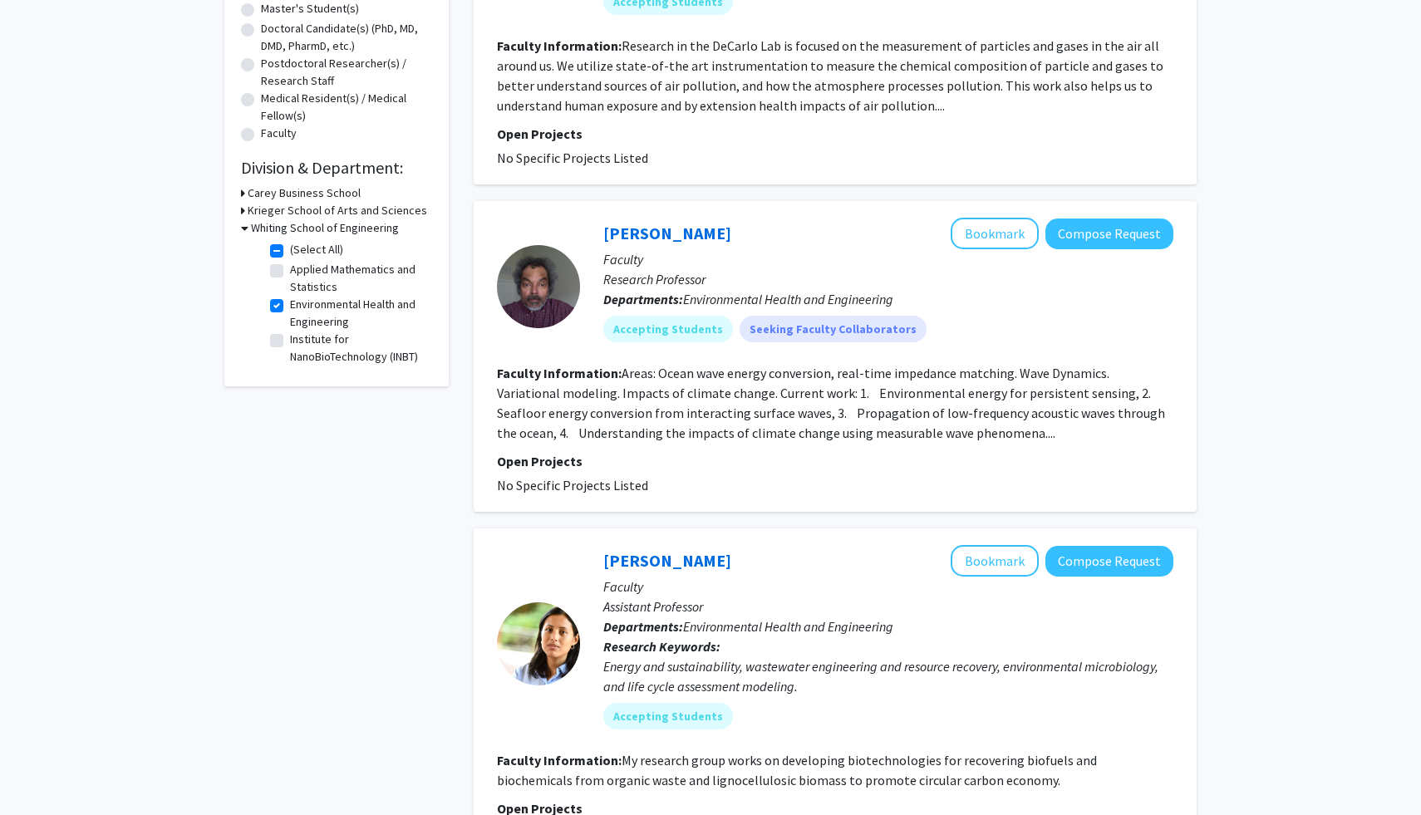
scroll to position [347, 0]
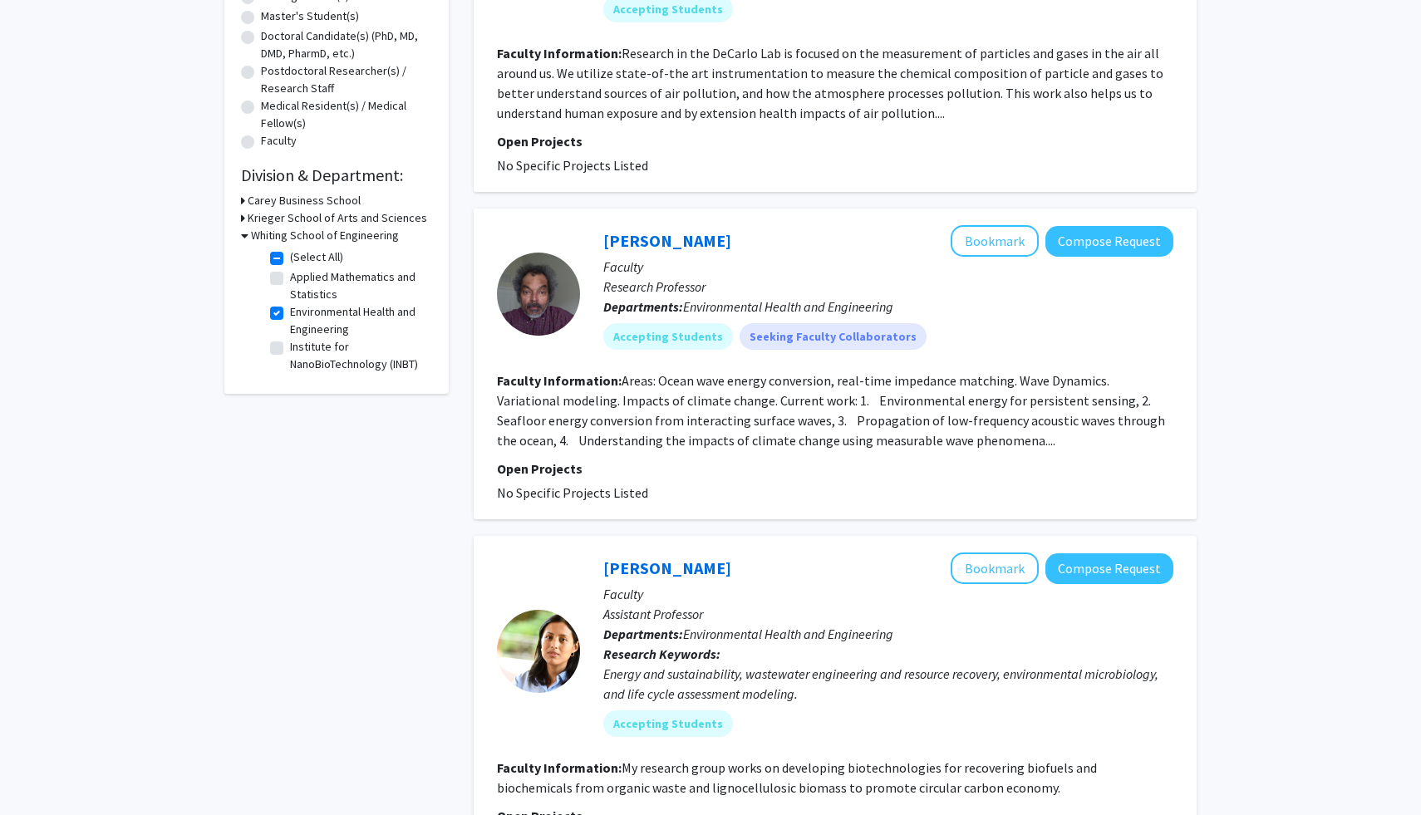
drag, startPoint x: 762, startPoint y: 525, endPoint x: 769, endPoint y: 489, distance: 37.2
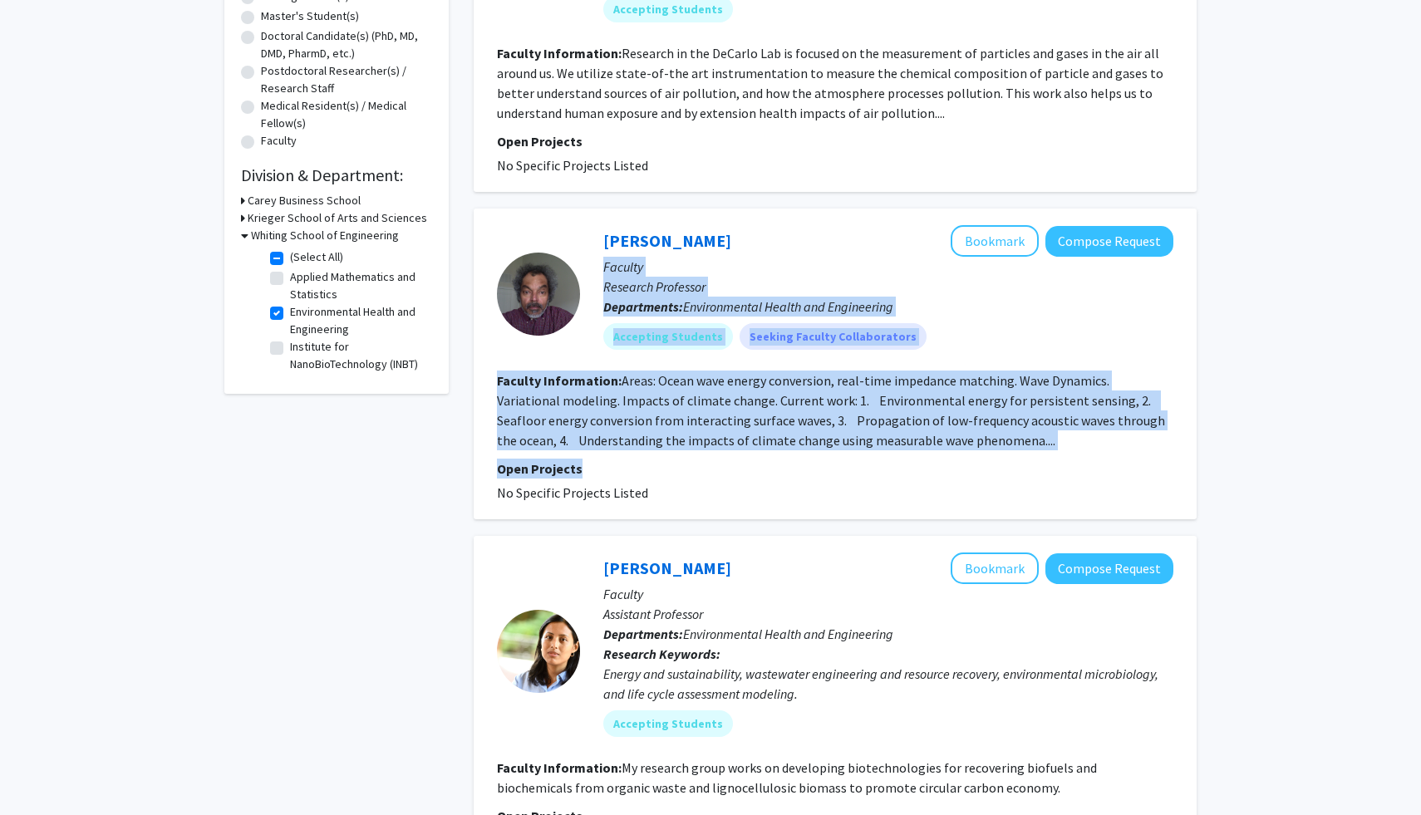
drag, startPoint x: 816, startPoint y: 229, endPoint x: 811, endPoint y: 470, distance: 240.2
click at [813, 469] on fg-search-faculty "Umesh Korde Bookmark Compose Request Faculty Research Professor Departments: En…" at bounding box center [835, 364] width 676 height 278
click at [811, 470] on p "Open Projects" at bounding box center [835, 469] width 676 height 20
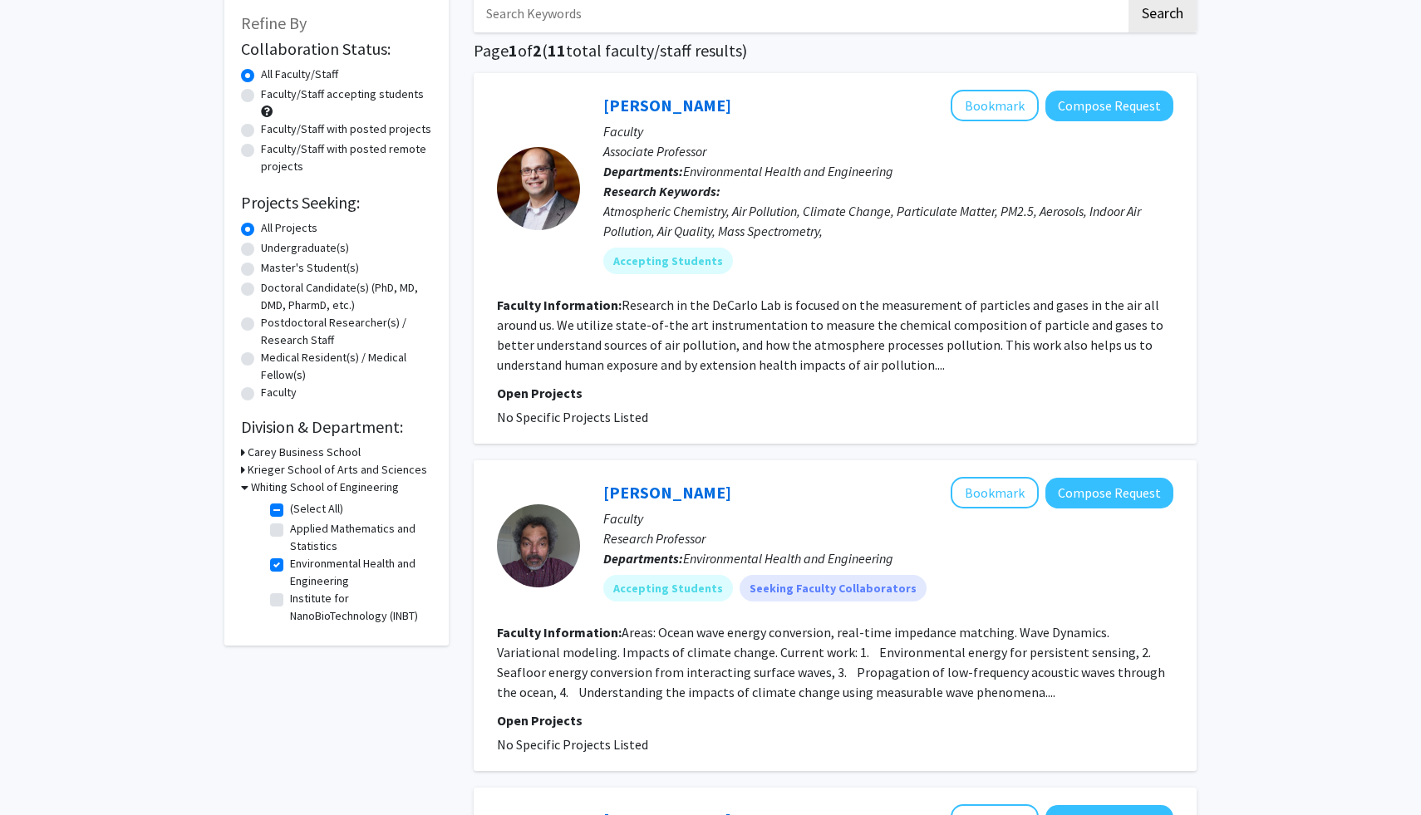
scroll to position [0, 0]
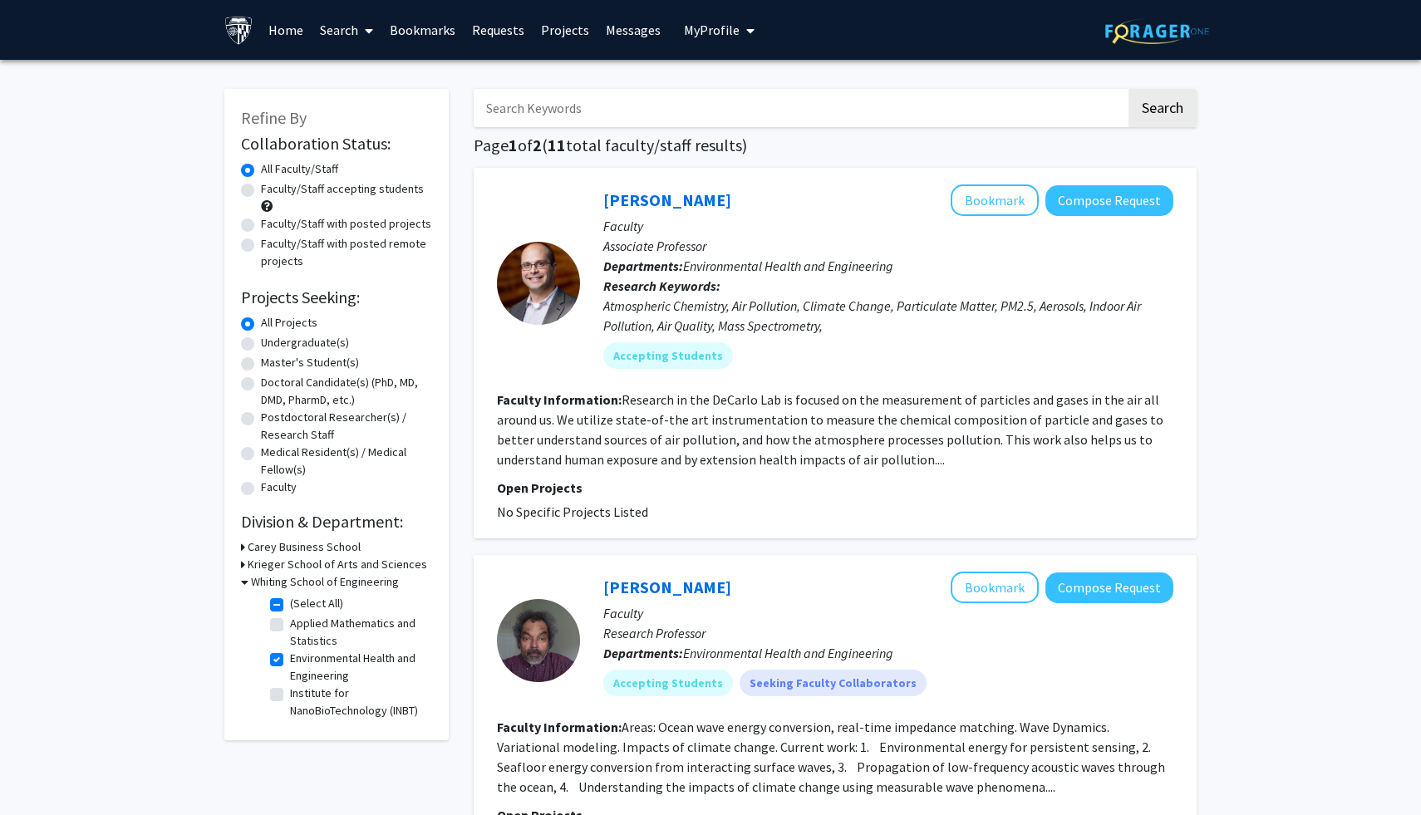
click at [366, 655] on label "Environmental Health and Engineering" at bounding box center [359, 667] width 138 height 35
click at [301, 655] on input "Environmental Health and Engineering" at bounding box center [295, 655] width 11 height 11
checkbox input "false"
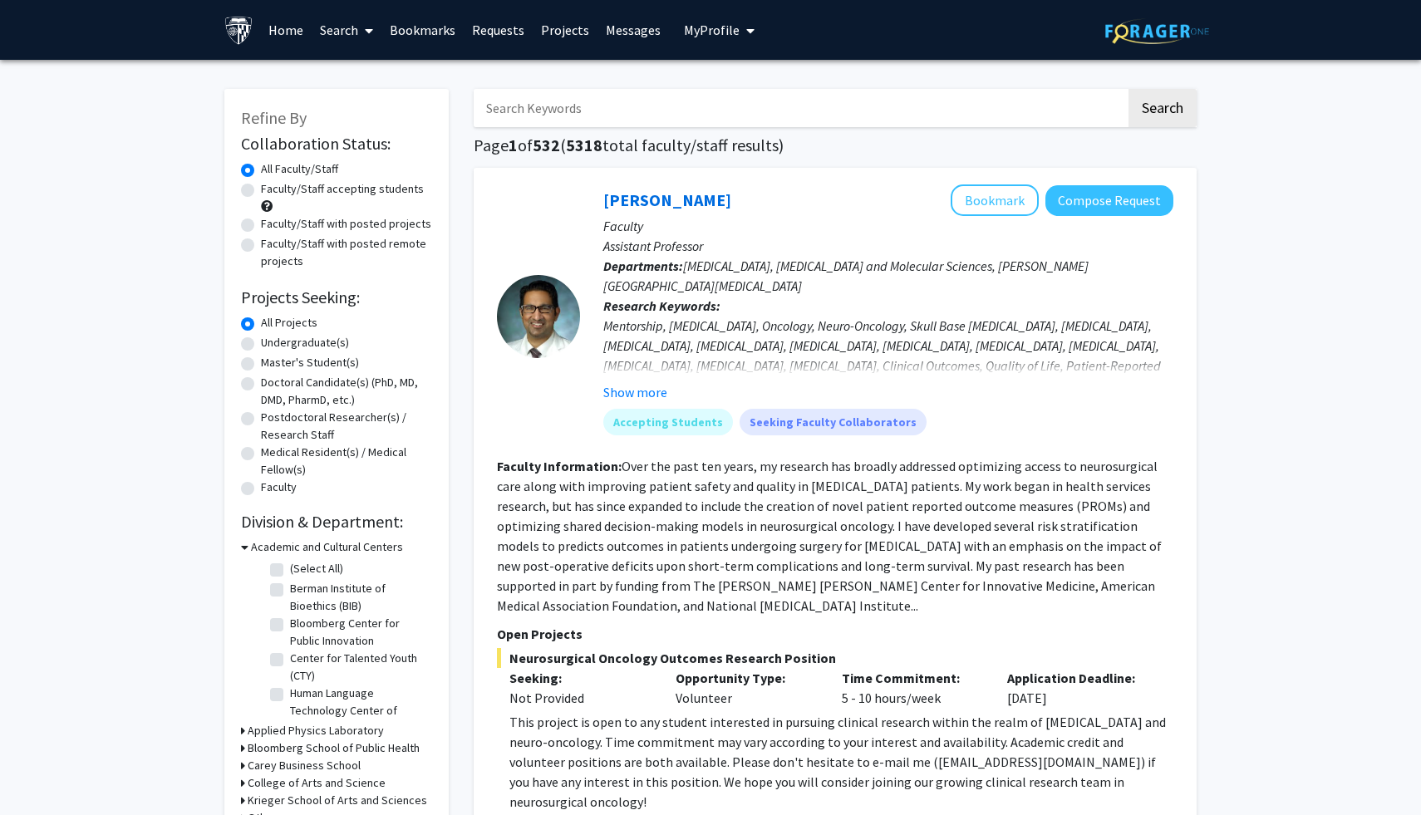
click at [337, 549] on h3 "Academic and Cultural Centers" at bounding box center [327, 547] width 152 height 17
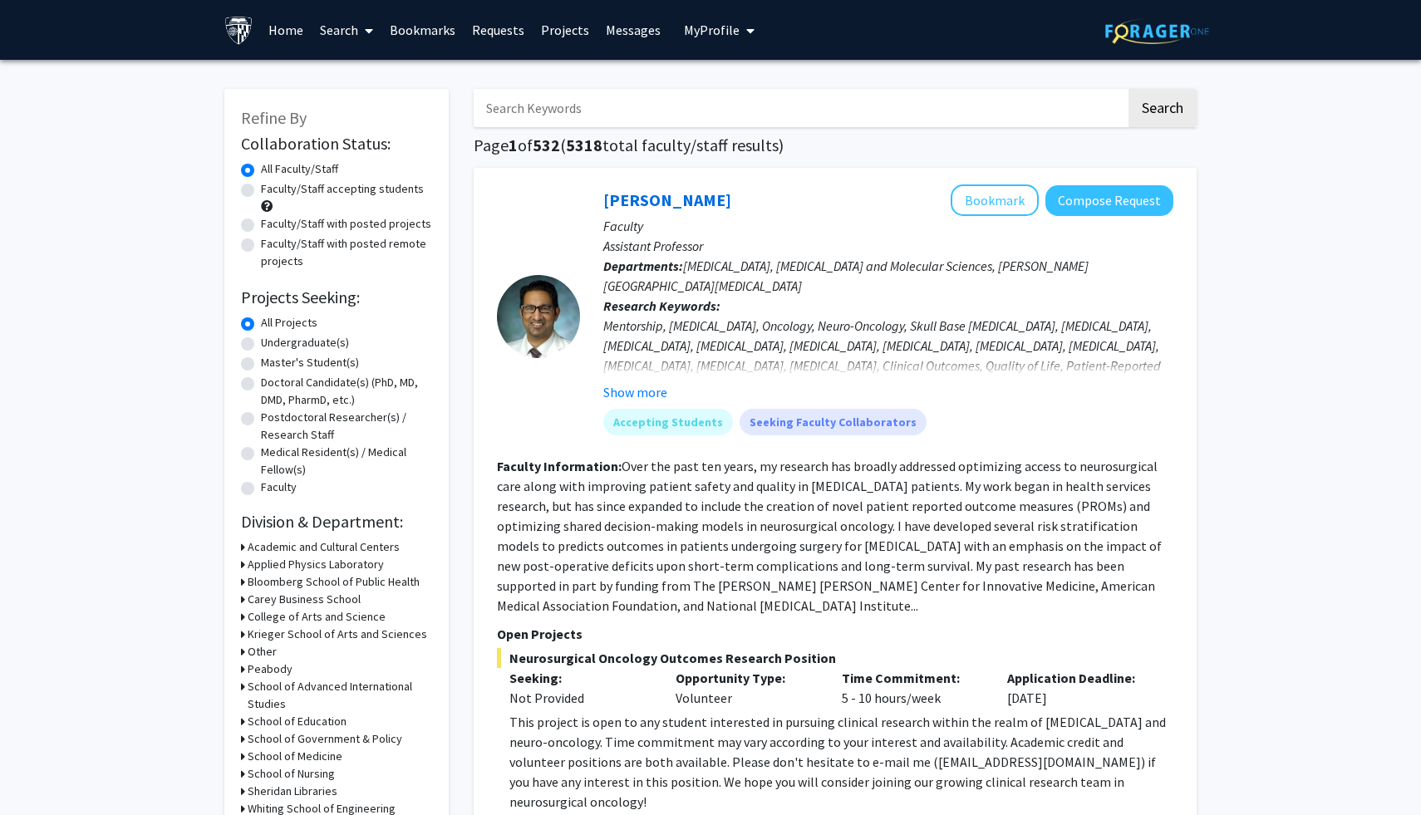
click at [337, 547] on h3 "Academic and Cultural Centers" at bounding box center [324, 547] width 152 height 17
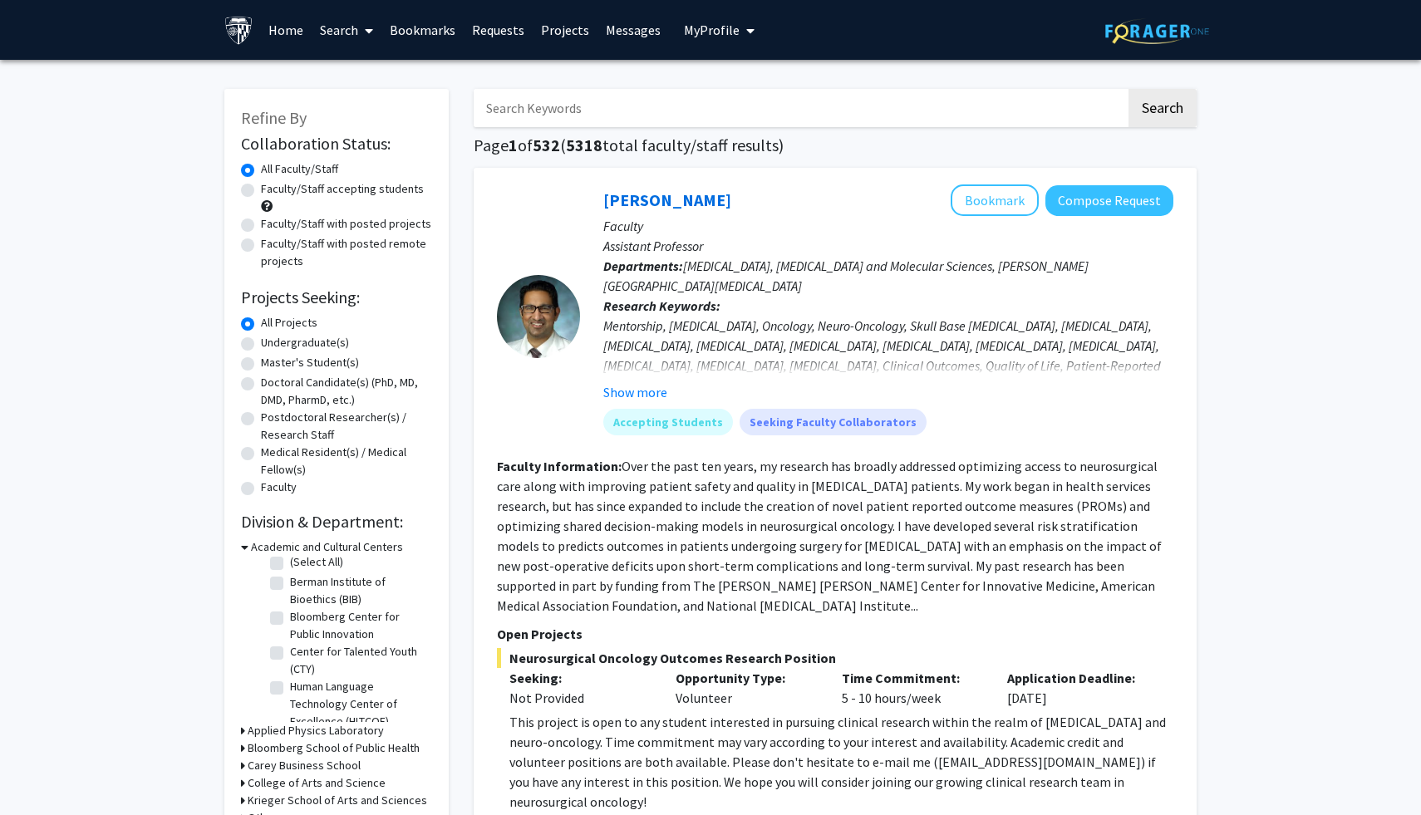
scroll to position [39, 0]
click at [338, 709] on label "Urban Health Institute (UHI)" at bounding box center [356, 706] width 132 height 17
click at [301, 709] on input "Urban Health Institute (UHI)" at bounding box center [295, 703] width 11 height 11
checkbox input "true"
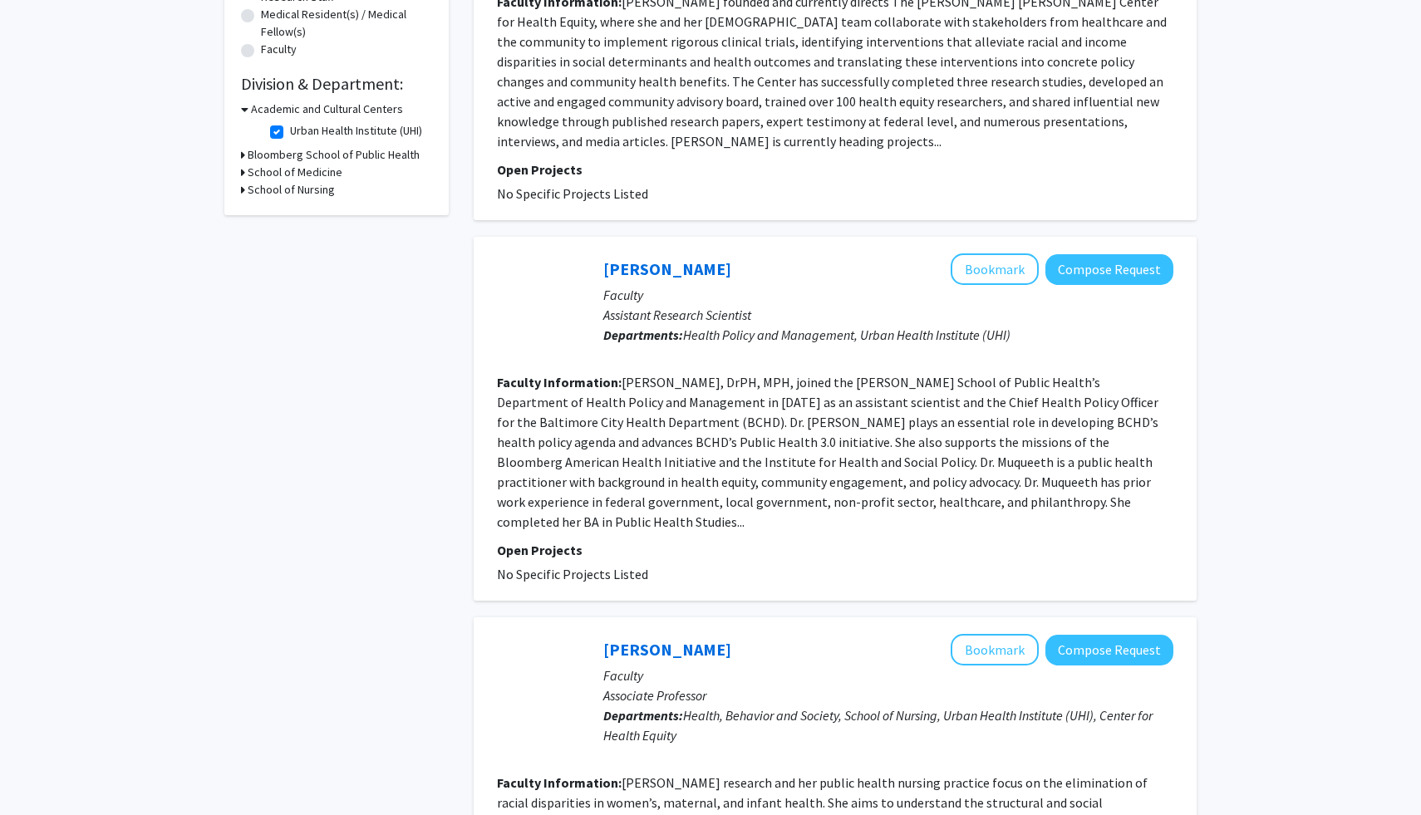
scroll to position [258, 0]
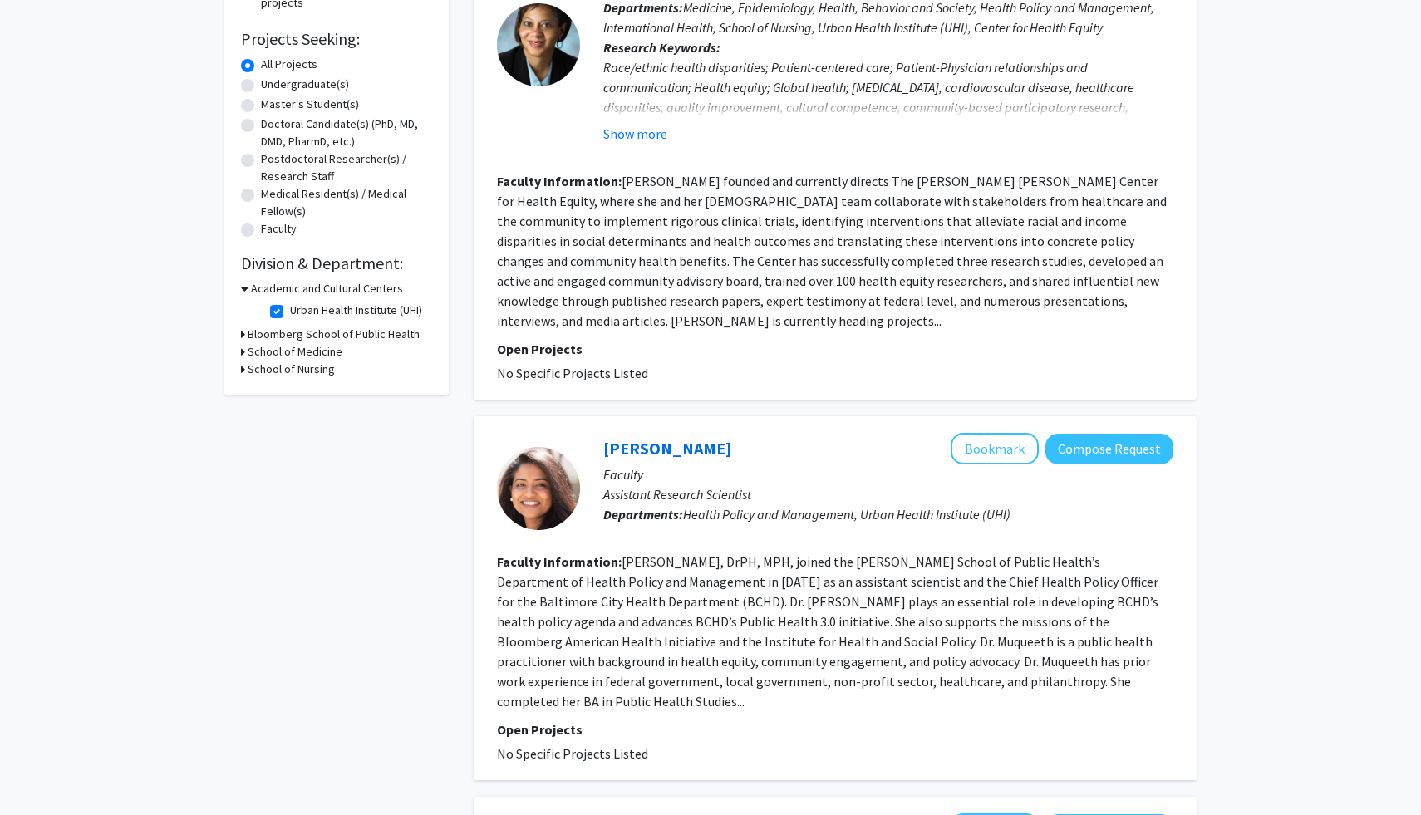
click at [371, 312] on label "Urban Health Institute (UHI)" at bounding box center [356, 310] width 132 height 17
click at [301, 312] on input "Urban Health Institute (UHI)" at bounding box center [295, 307] width 11 height 11
checkbox input "false"
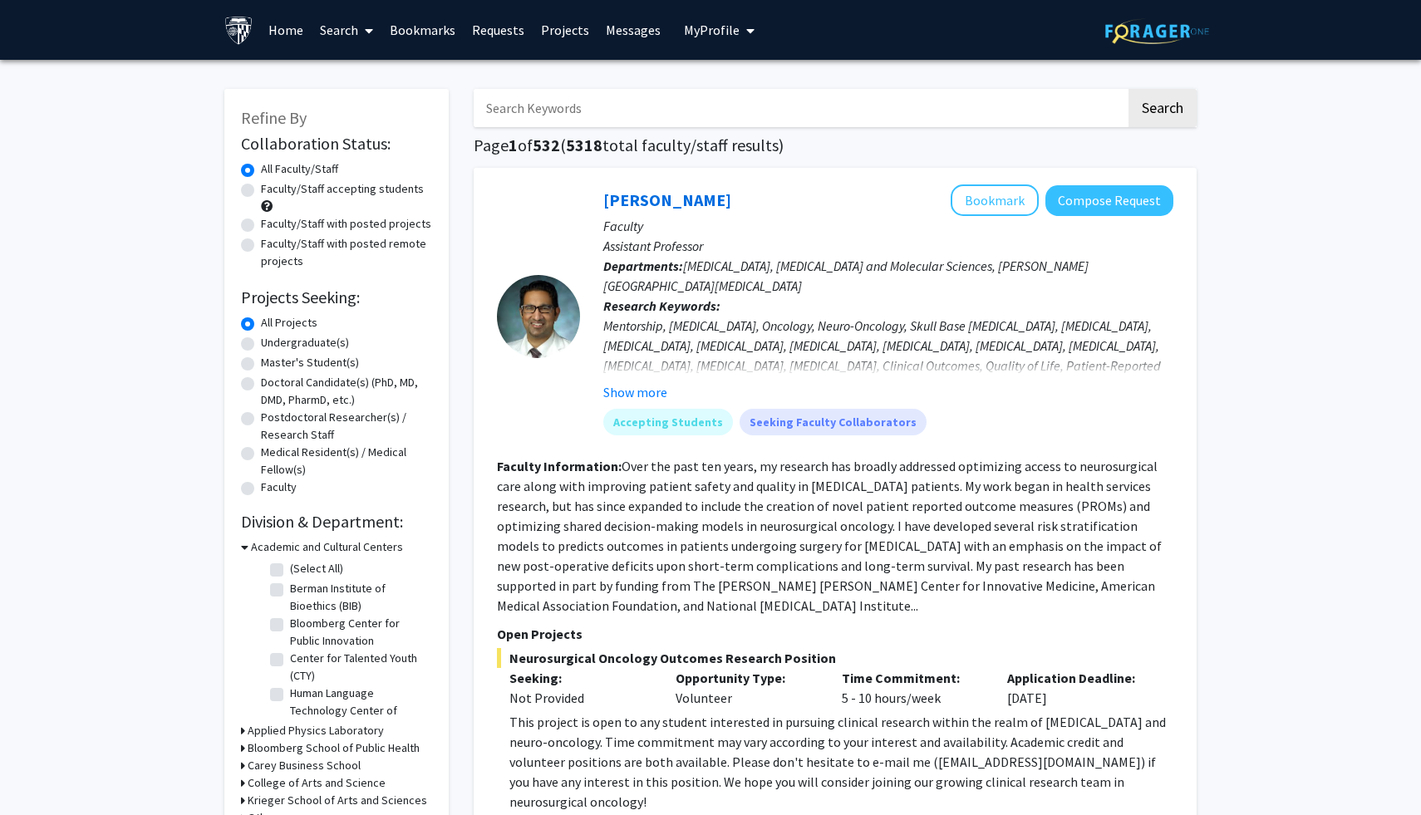
click at [325, 543] on h3 "Academic and Cultural Centers" at bounding box center [327, 547] width 152 height 17
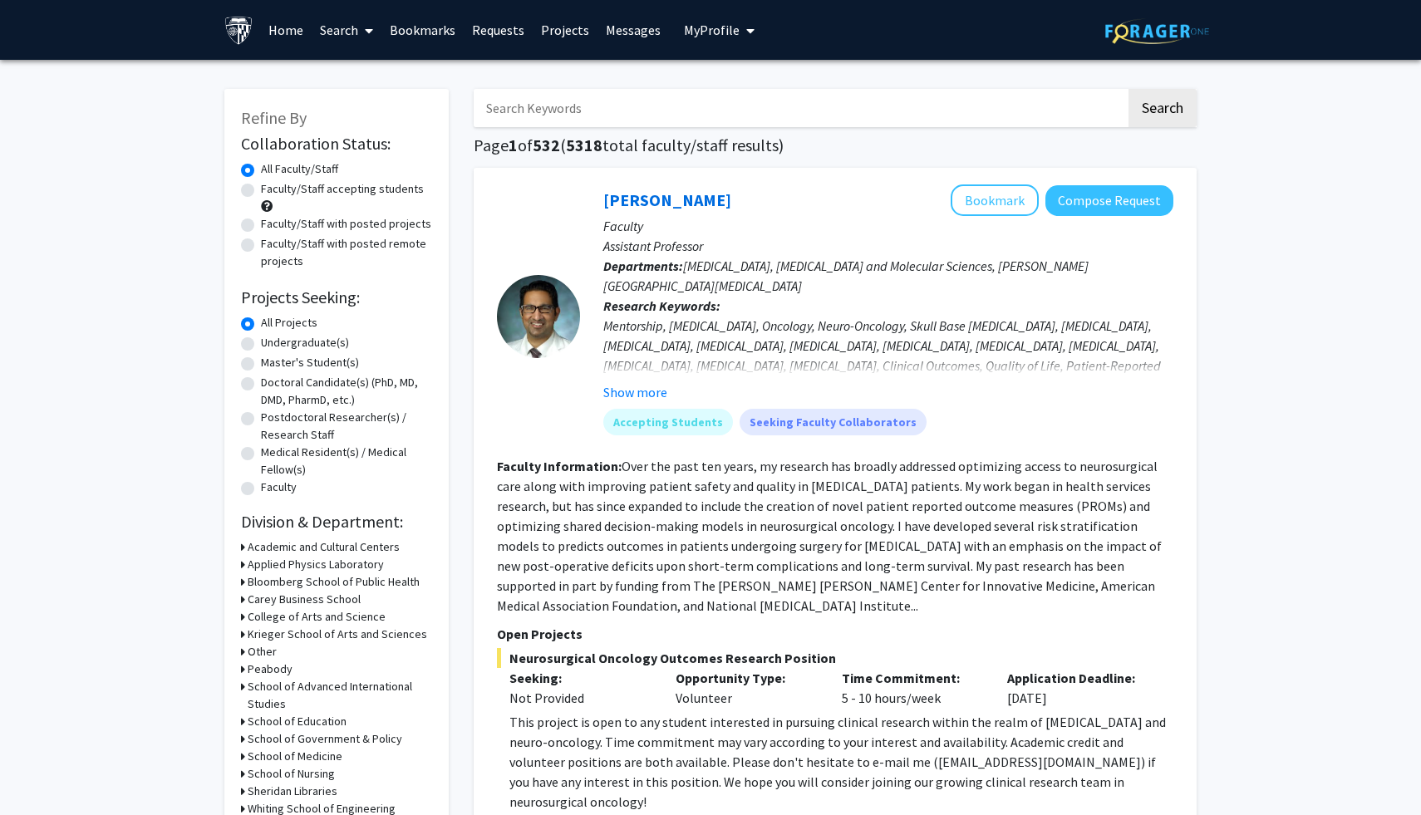
click at [312, 634] on h3 "Krieger School of Arts and Sciences" at bounding box center [338, 634] width 180 height 17
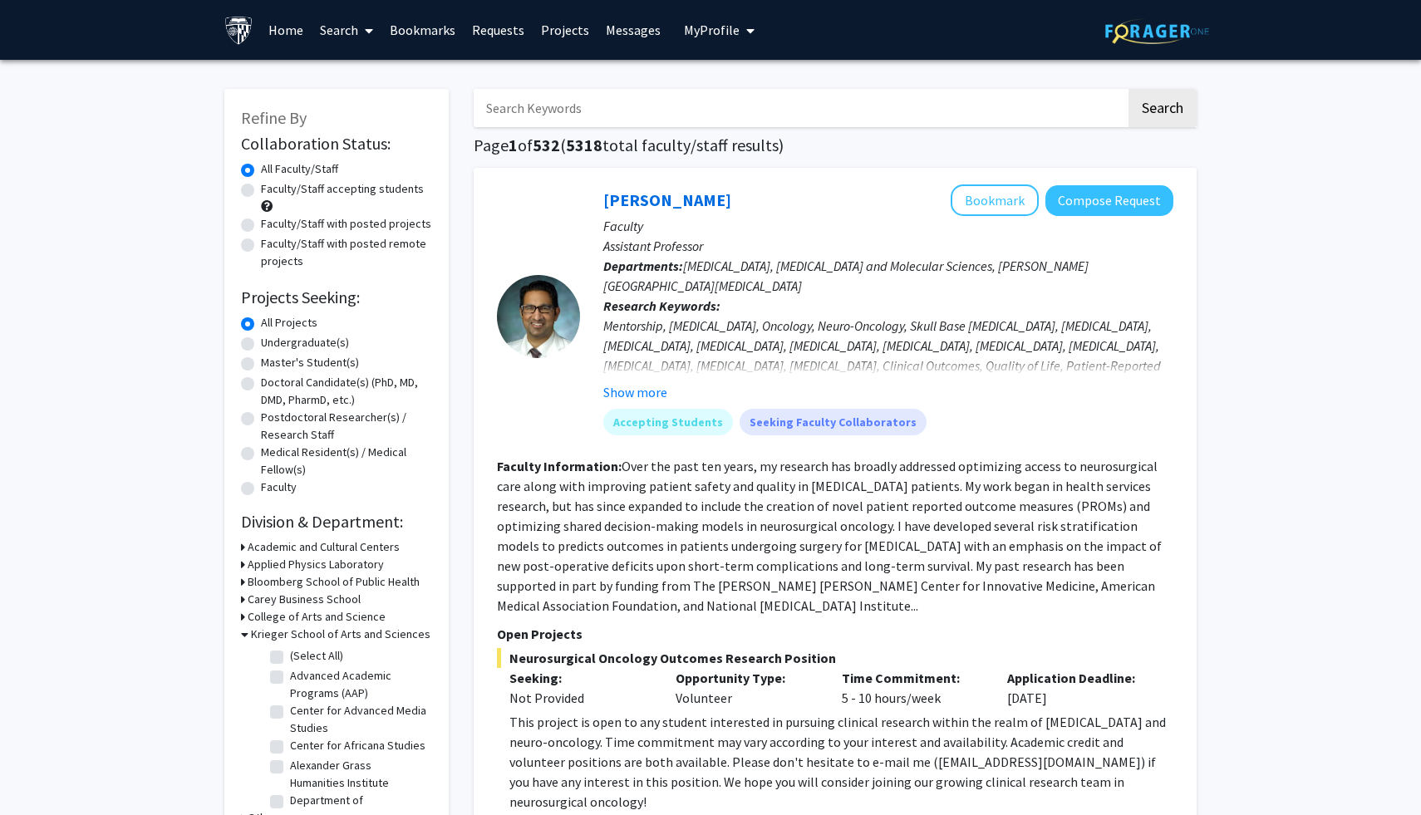
click at [314, 612] on h3 "College of Arts and Science" at bounding box center [317, 616] width 138 height 17
click at [314, 612] on h3 "College of Arts and Science" at bounding box center [320, 616] width 138 height 17
click at [351, 752] on label "Alexander Grass Humanities Institute" at bounding box center [359, 758] width 138 height 35
click at [301, 752] on input "Alexander Grass Humanities Institute" at bounding box center [295, 746] width 11 height 11
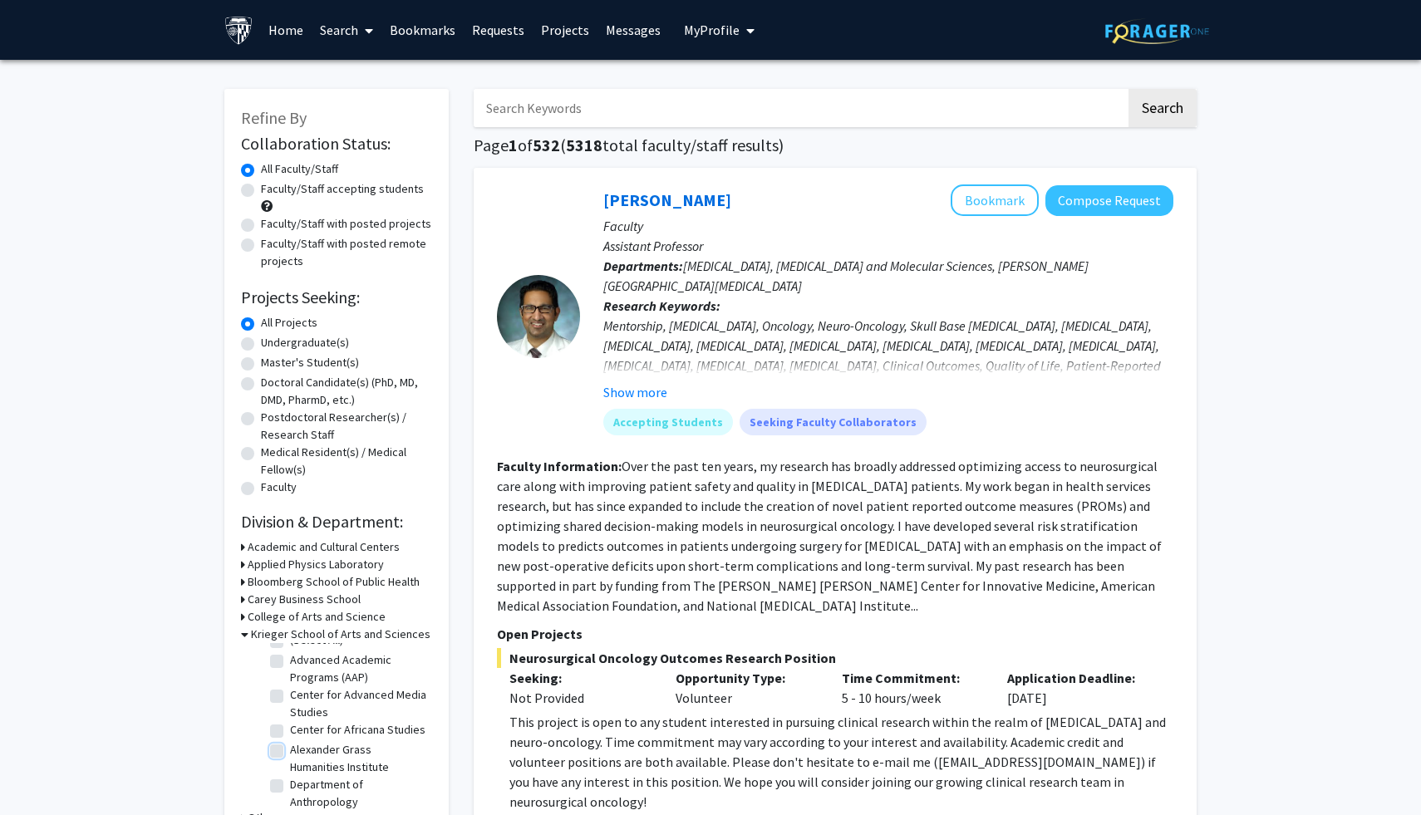
checkbox input "true"
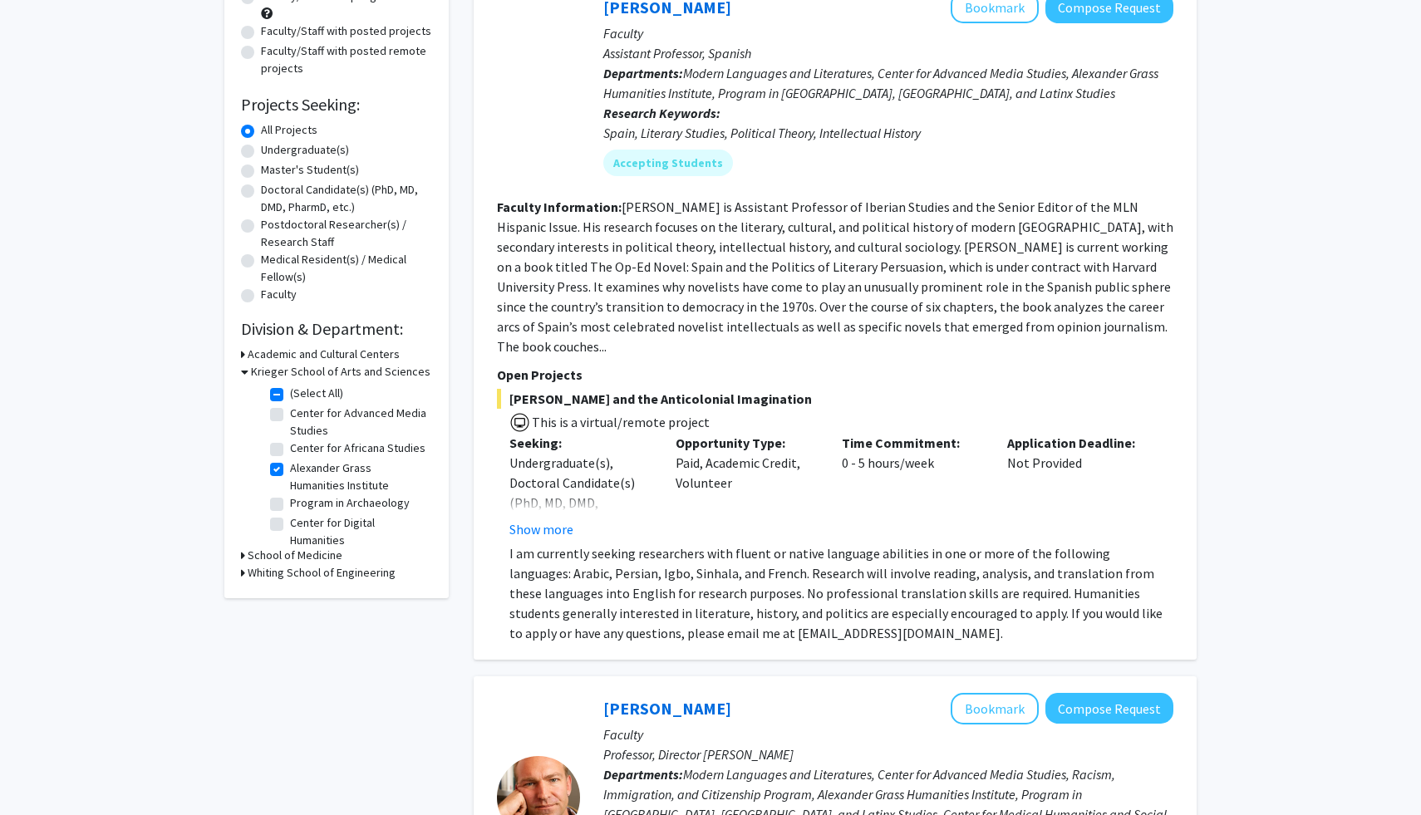
scroll to position [177, 0]
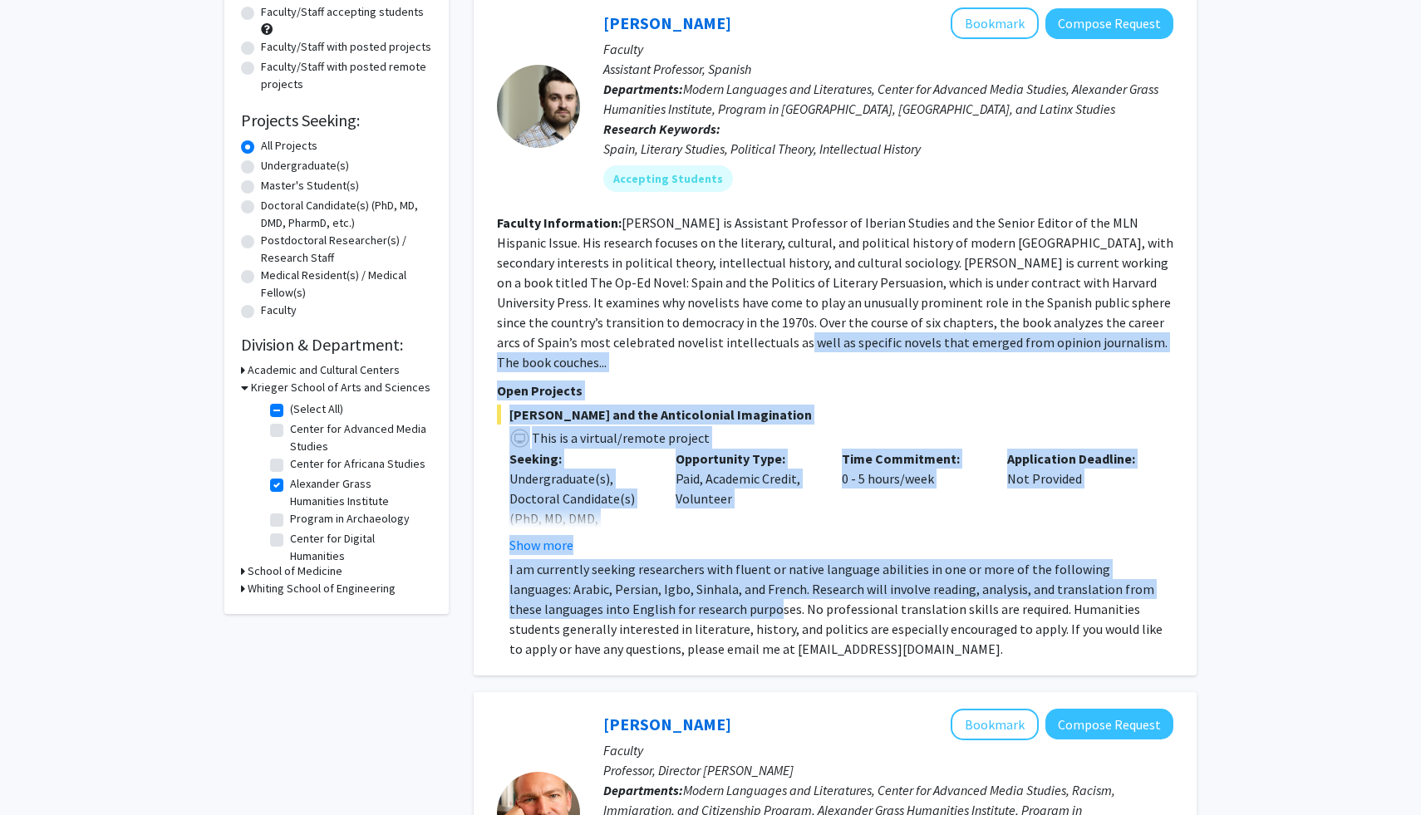
drag, startPoint x: 676, startPoint y: 596, endPoint x: 717, endPoint y: 342, distance: 257.7
click at [717, 342] on fg-search-faculty "Becquer Seguin Bookmark Compose Request Faculty Assistant Professor, Spanish De…" at bounding box center [835, 333] width 676 height 652
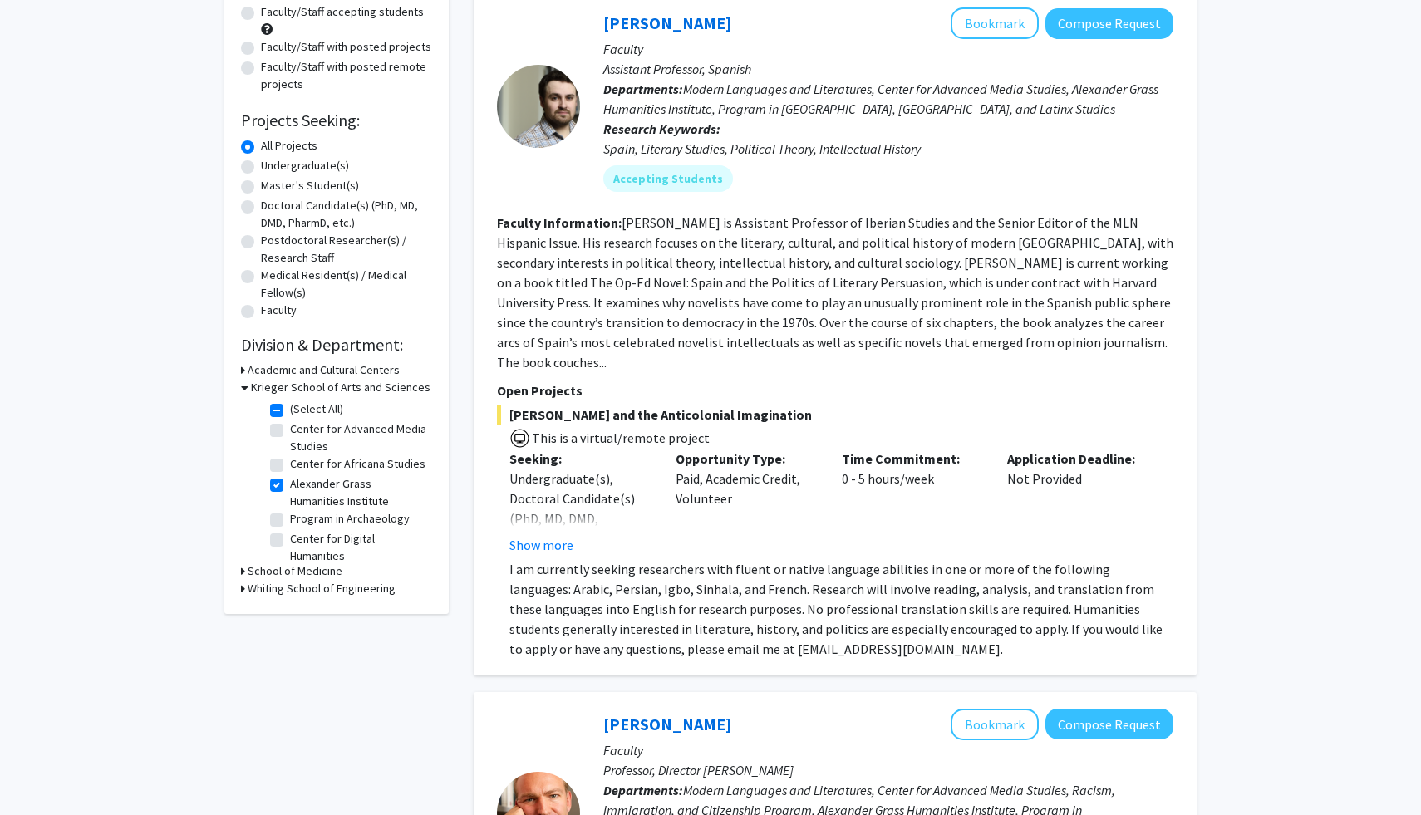
click at [707, 381] on p "Open Projects" at bounding box center [835, 391] width 676 height 20
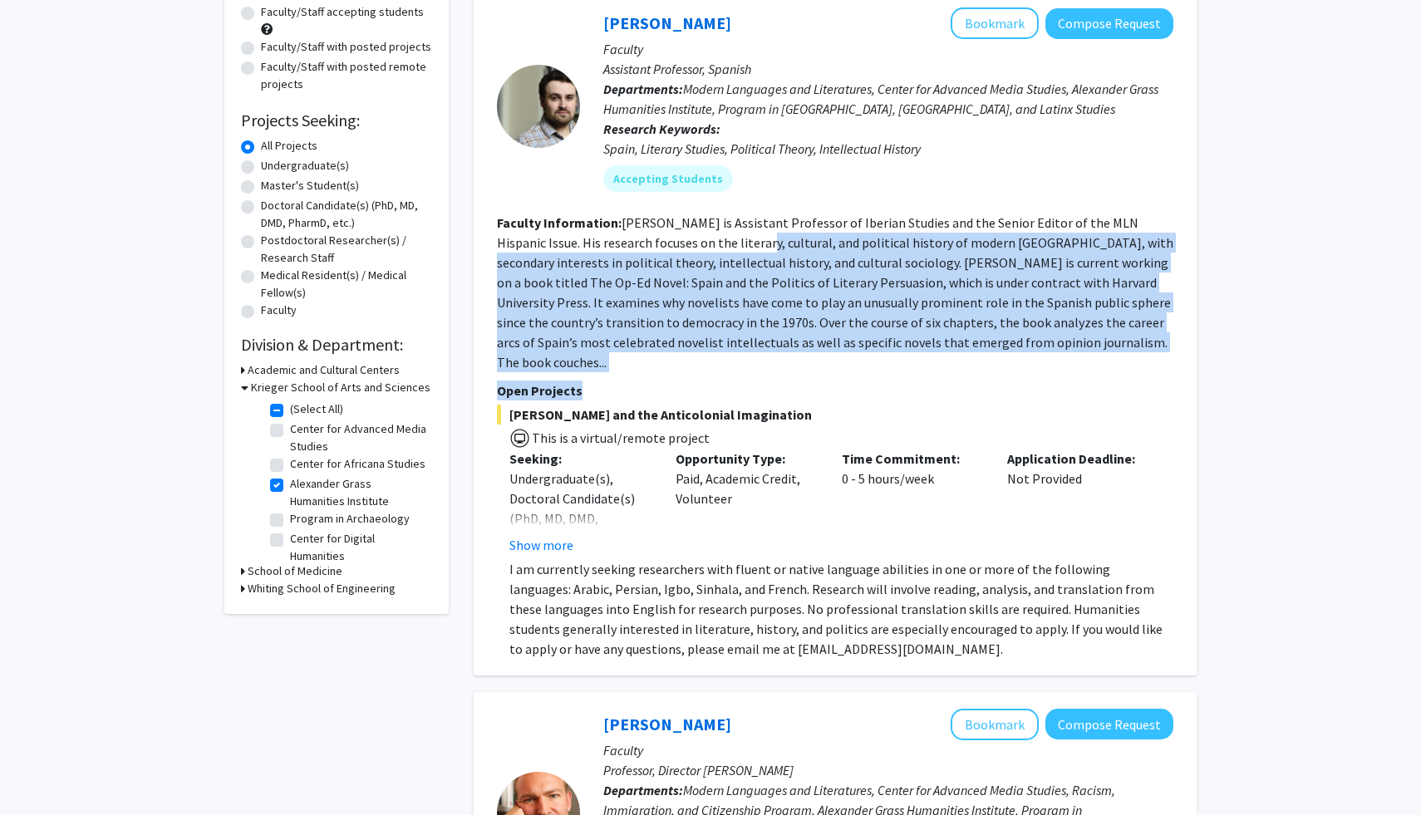
drag, startPoint x: 707, startPoint y: 362, endPoint x: 713, endPoint y: 237, distance: 125.6
click at [713, 237] on fg-search-faculty "Becquer Seguin Bookmark Compose Request Faculty Assistant Professor, Spanish De…" at bounding box center [835, 333] width 676 height 652
click at [713, 237] on fg-read-more "Becquer Seguin is Assistant Professor of Iberian Studies and the Senior Editor …" at bounding box center [835, 292] width 676 height 156
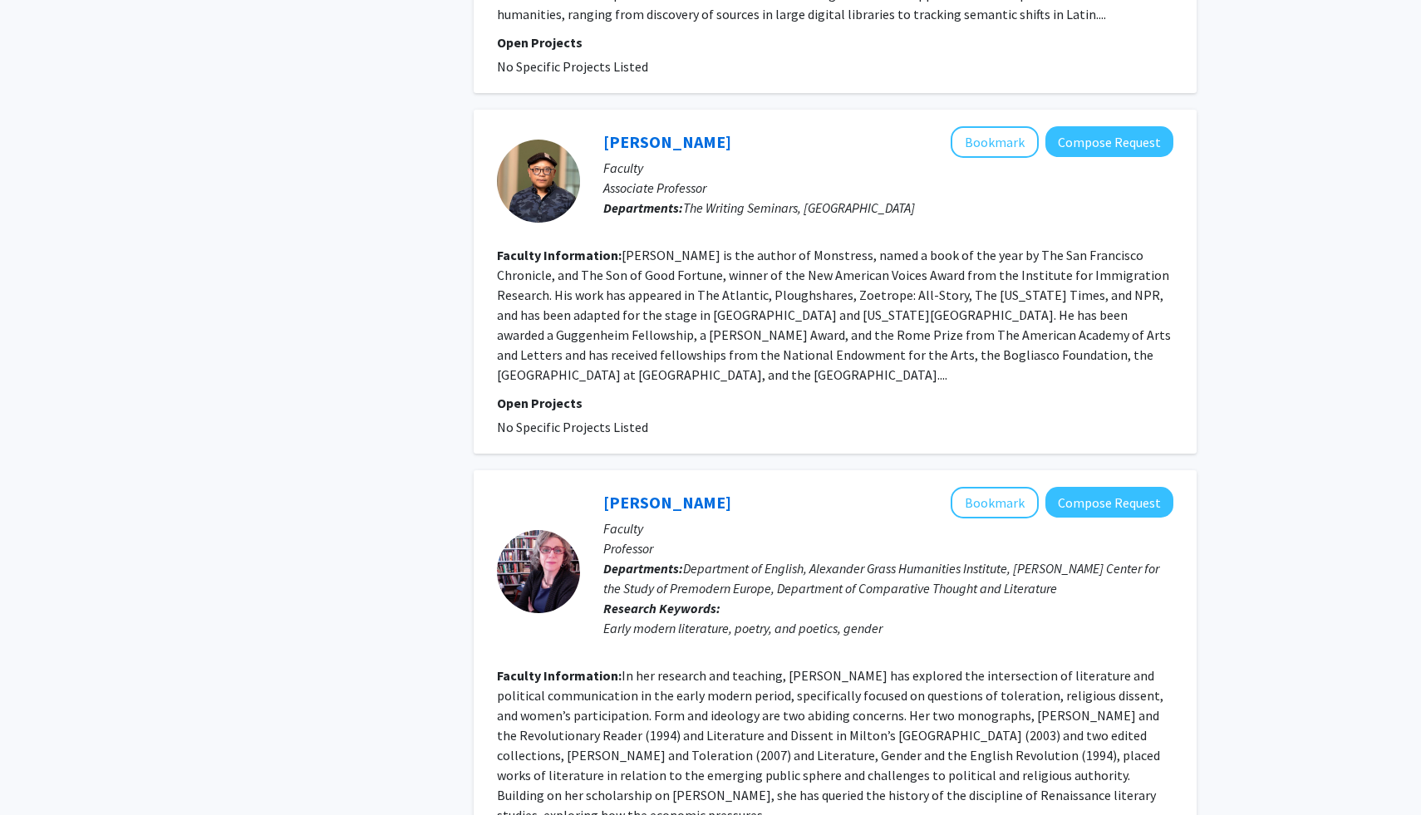
scroll to position [3786, 0]
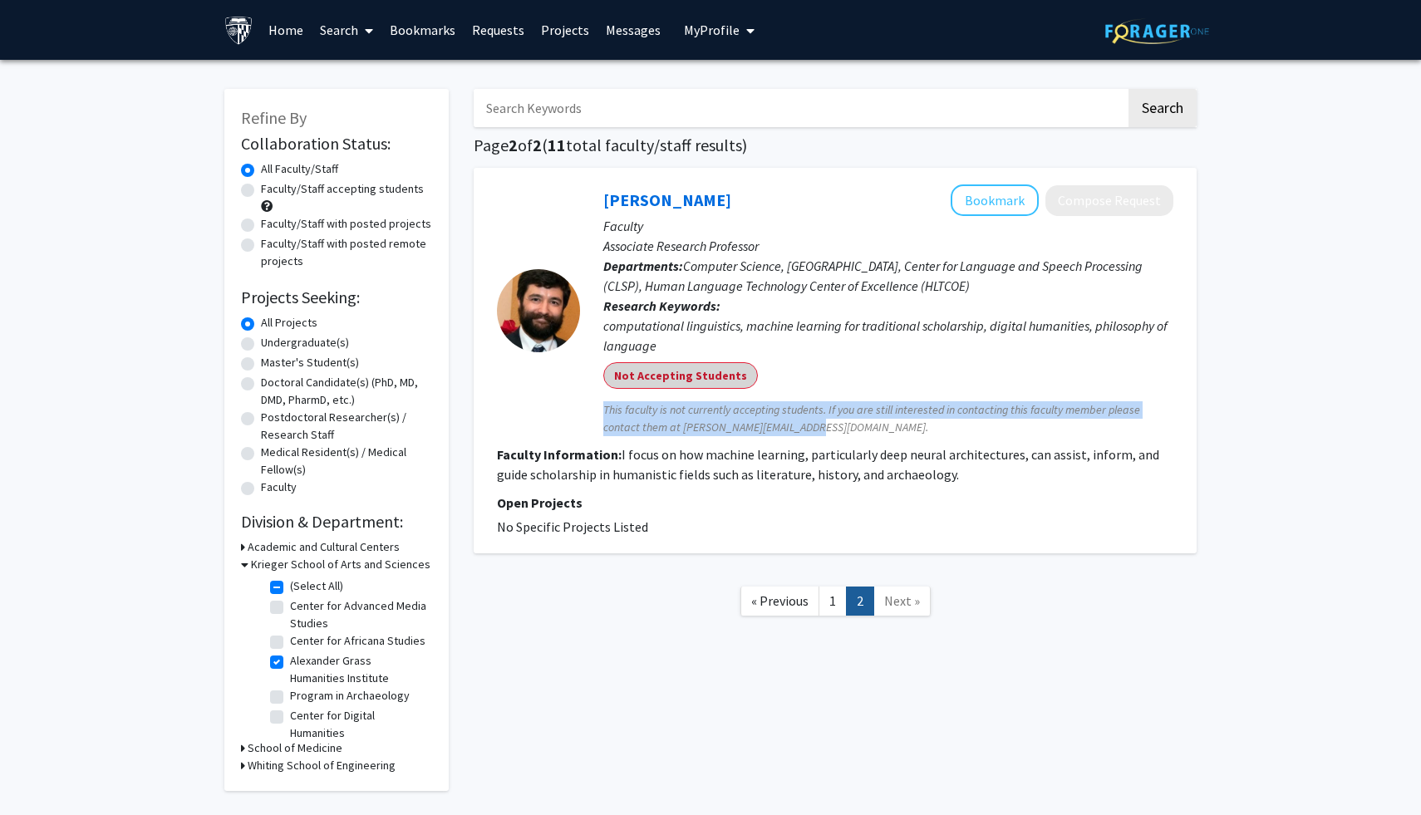
drag, startPoint x: 732, startPoint y: 374, endPoint x: 817, endPoint y: 430, distance: 101.4
click at [817, 430] on div "Tom Lippincott Bookmark Compose Request Faculty Associate Research Professor De…" at bounding box center [876, 310] width 593 height 252
click at [817, 430] on span "This faculty is not currently accepting students. If you are still interested i…" at bounding box center [888, 418] width 570 height 35
drag, startPoint x: 817, startPoint y: 430, endPoint x: 817, endPoint y: 385, distance: 44.9
click at [817, 383] on div "Tom Lippincott Bookmark Compose Request Faculty Associate Research Professor De…" at bounding box center [876, 310] width 593 height 252
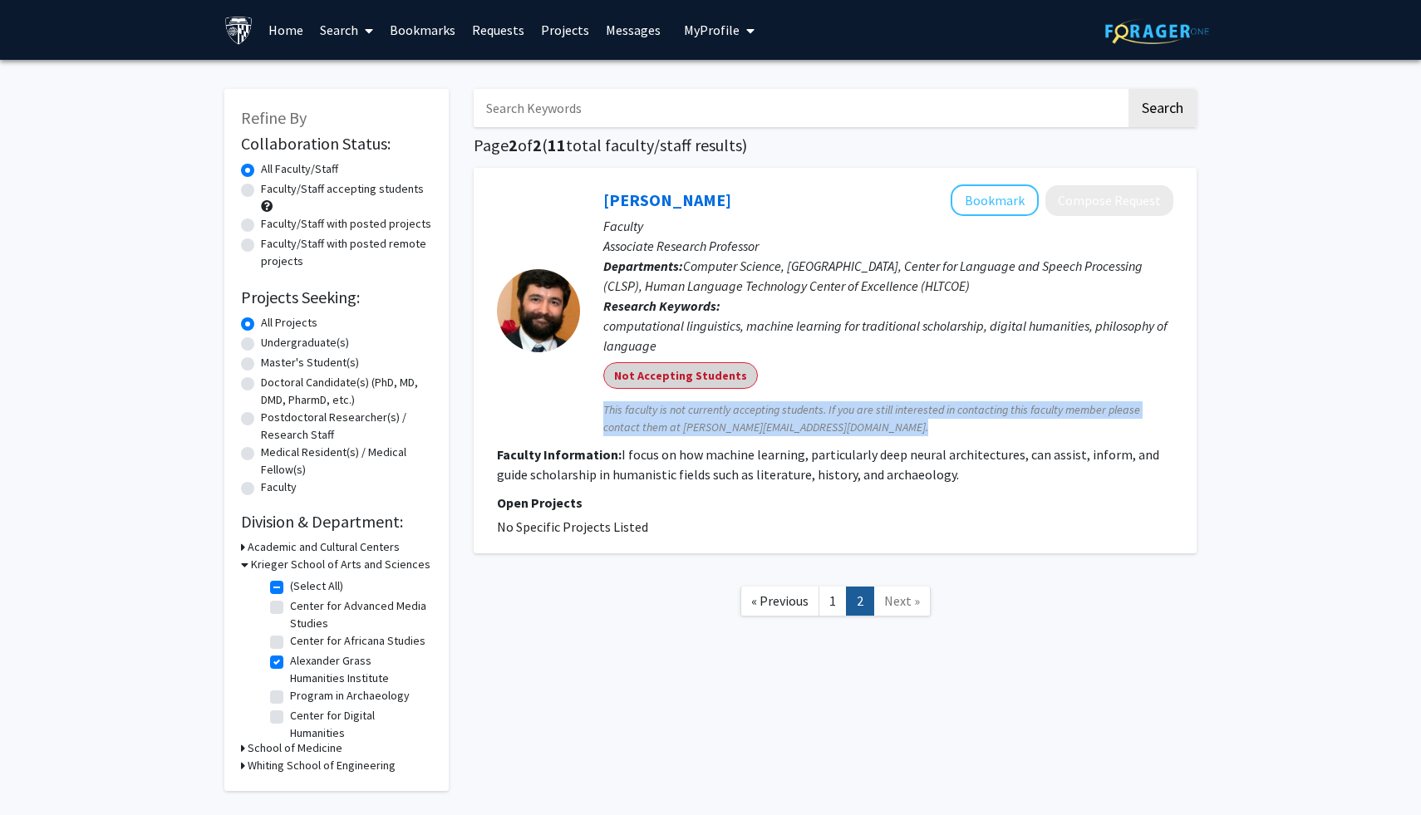
click at [817, 385] on div "Not Accepting Students" at bounding box center [888, 375] width 577 height 33
